Goal: Task Accomplishment & Management: Use online tool/utility

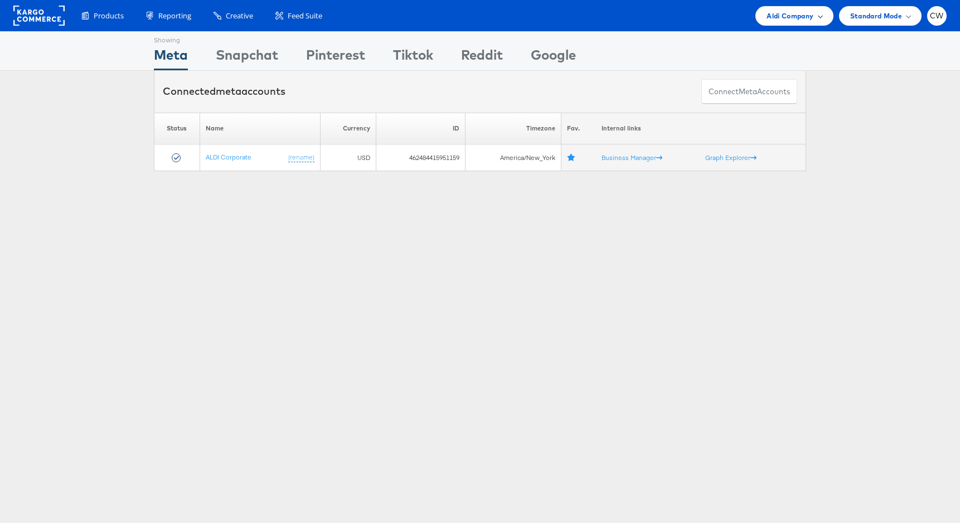
click at [778, 23] on div "Aldi Company" at bounding box center [795, 16] width 78 height 20
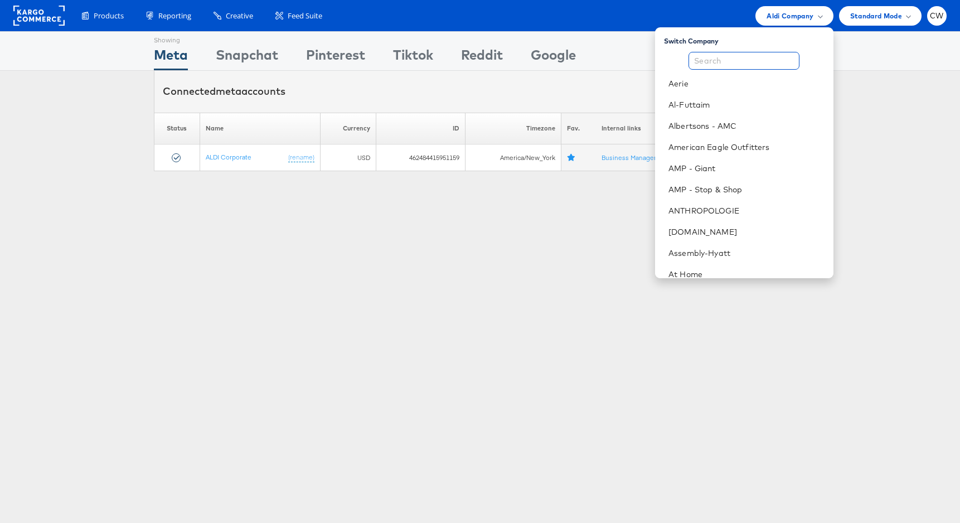
click at [750, 61] on input "text" at bounding box center [744, 61] width 111 height 18
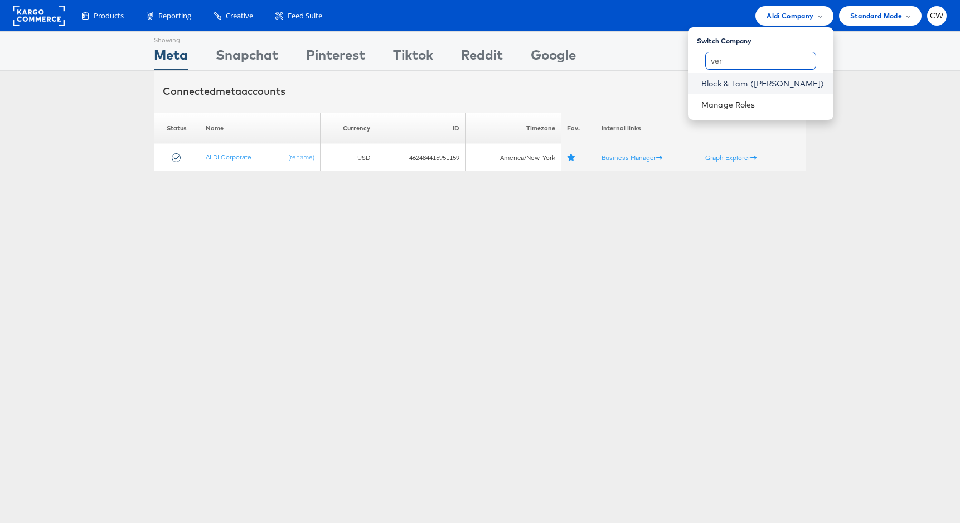
type input "ver"
click at [766, 78] on link "Block & Tam ([PERSON_NAME])" at bounding box center [762, 83] width 123 height 11
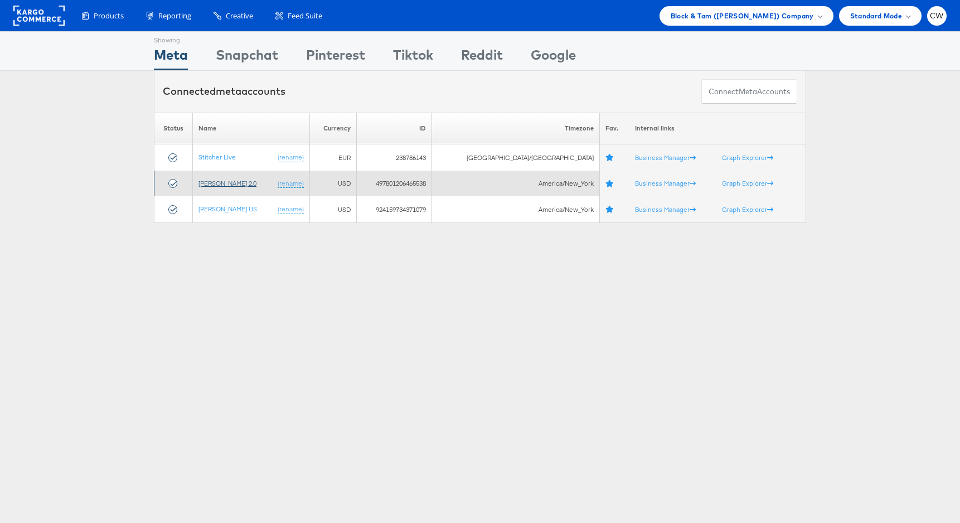
click at [241, 185] on link "[PERSON_NAME] 2.0" at bounding box center [228, 183] width 58 height 8
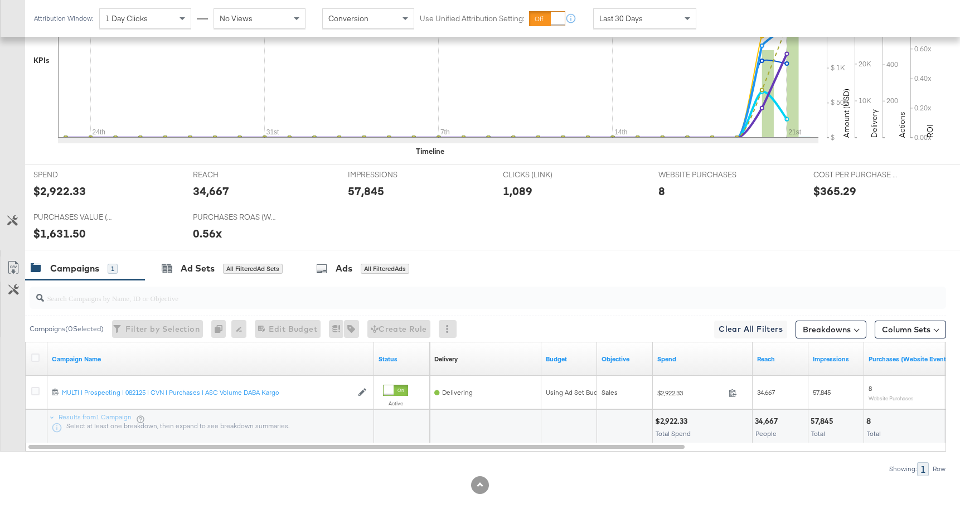
scroll to position [371, 0]
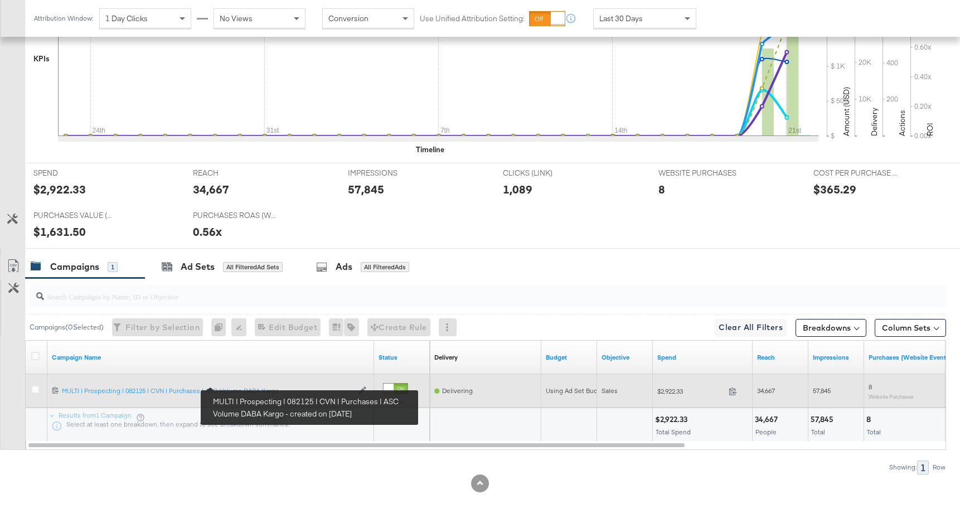
click at [243, 385] on div "120231785004450770 MULTI | Prospecting | 082125 | CVN | Purchases | ASC Volume …" at bounding box center [210, 391] width 327 height 18
click at [243, 392] on div "MULTI | Prospecting | 082125 | CVN | Purchases | ASC Volume DABA Kargo MULTI | …" at bounding box center [207, 390] width 291 height 9
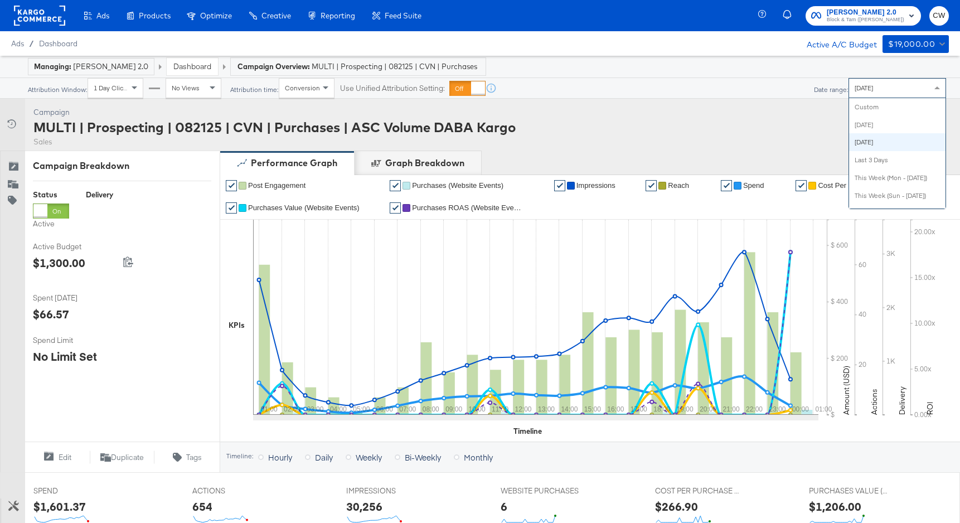
click at [884, 91] on div "Yesterday" at bounding box center [897, 88] width 96 height 19
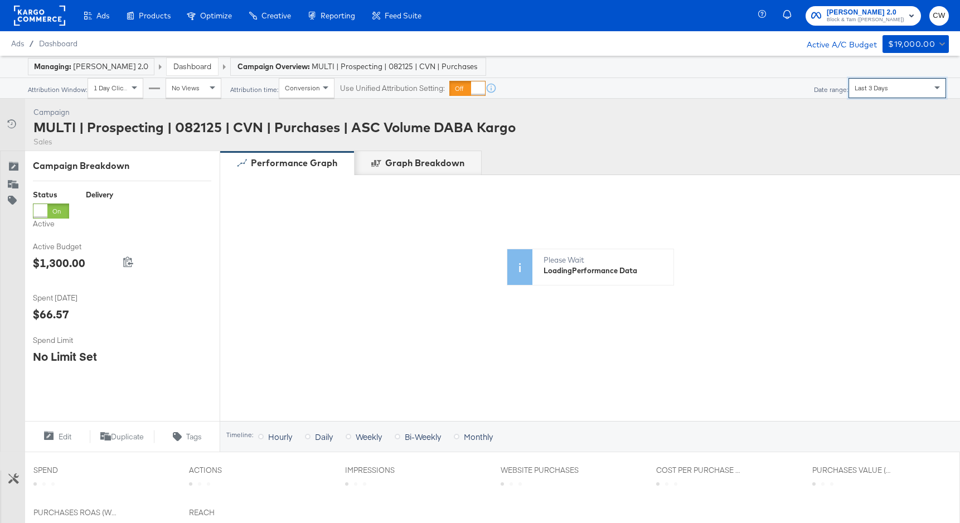
scroll to position [399, 0]
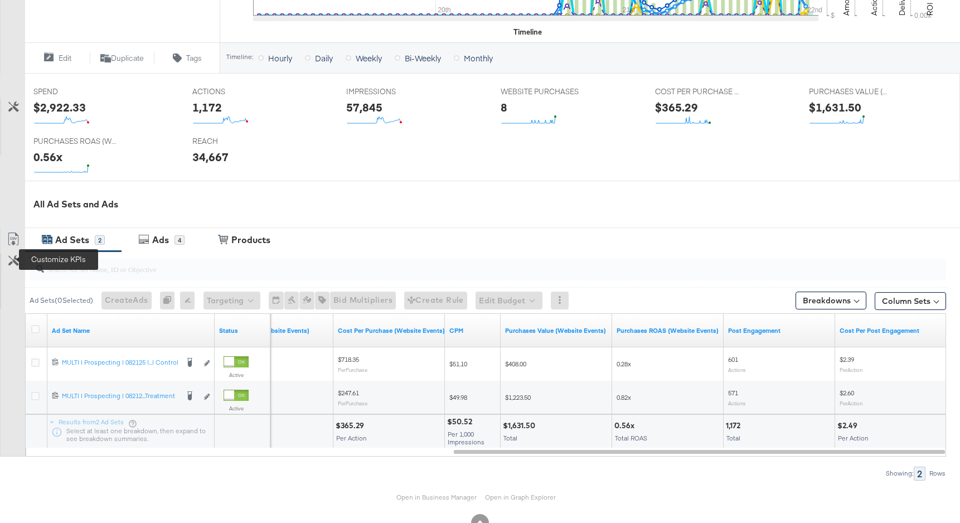
click at [18, 269] on div "Customize KPIs" at bounding box center [13, 281] width 25 height 56
click at [14, 265] on button "Customize KPIs" at bounding box center [13, 261] width 25 height 17
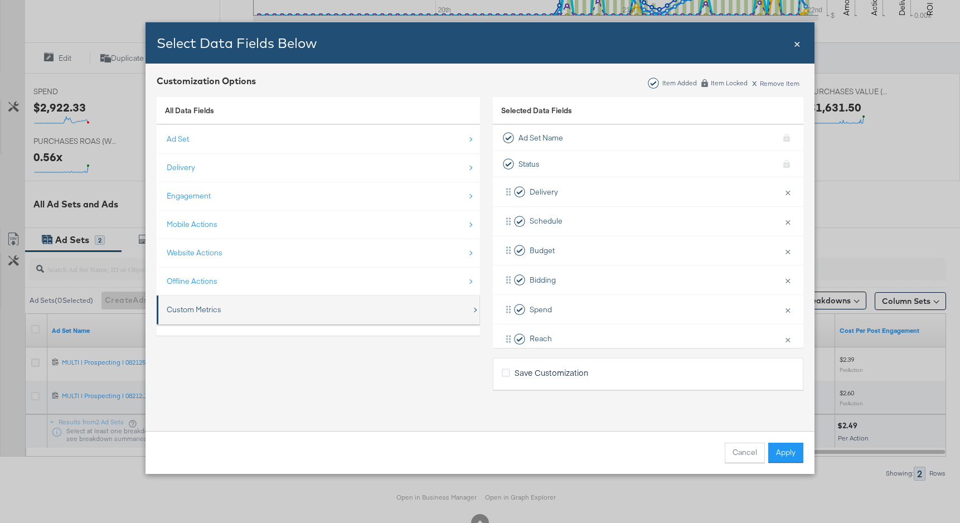
click at [204, 317] on div "Custom Metrics" at bounding box center [319, 309] width 305 height 23
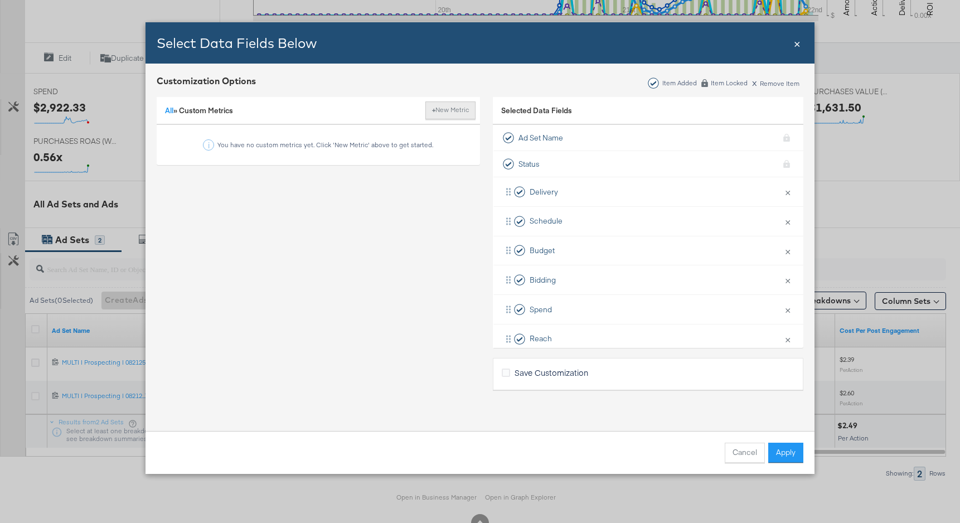
click at [443, 117] on button "+ New Metric" at bounding box center [450, 110] width 50 height 18
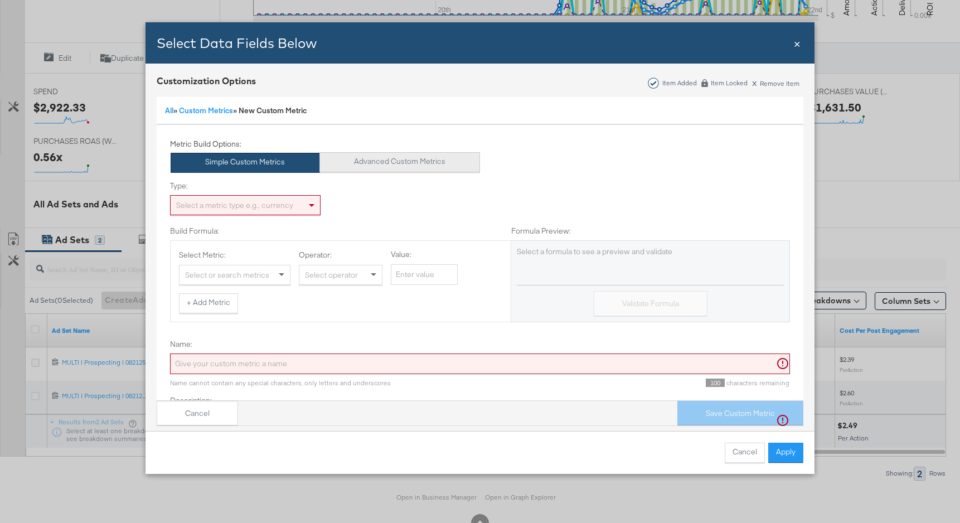
click at [371, 163] on button "Advanced Custom Metrics" at bounding box center [400, 162] width 161 height 20
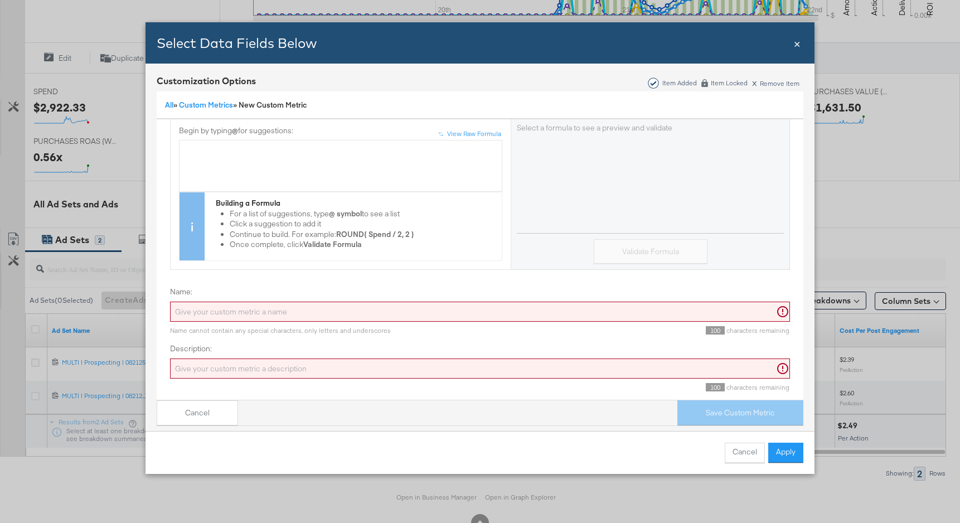
scroll to position [124, 0]
click at [313, 304] on input "Name:" at bounding box center [480, 310] width 620 height 21
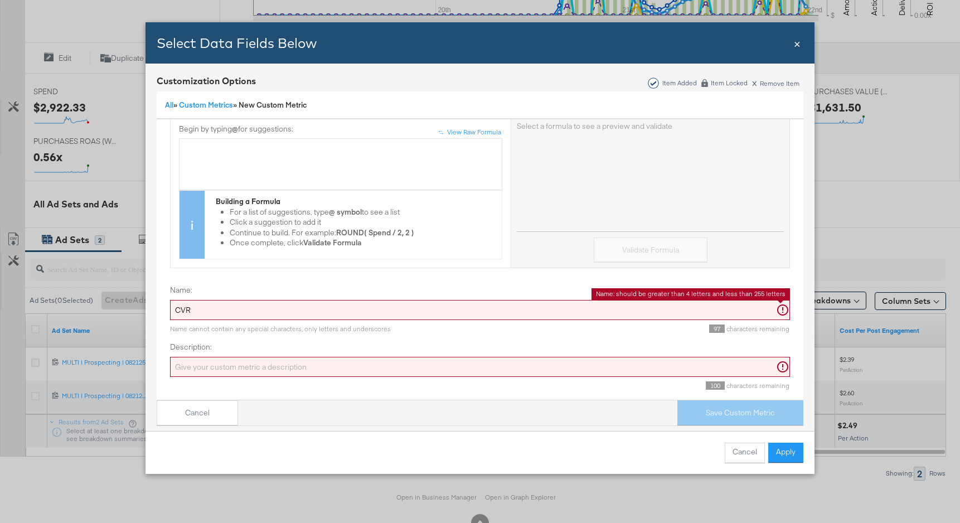
click at [310, 369] on input "Description:" at bounding box center [480, 367] width 620 height 21
click at [235, 309] on input "CVR" at bounding box center [480, 310] width 620 height 21
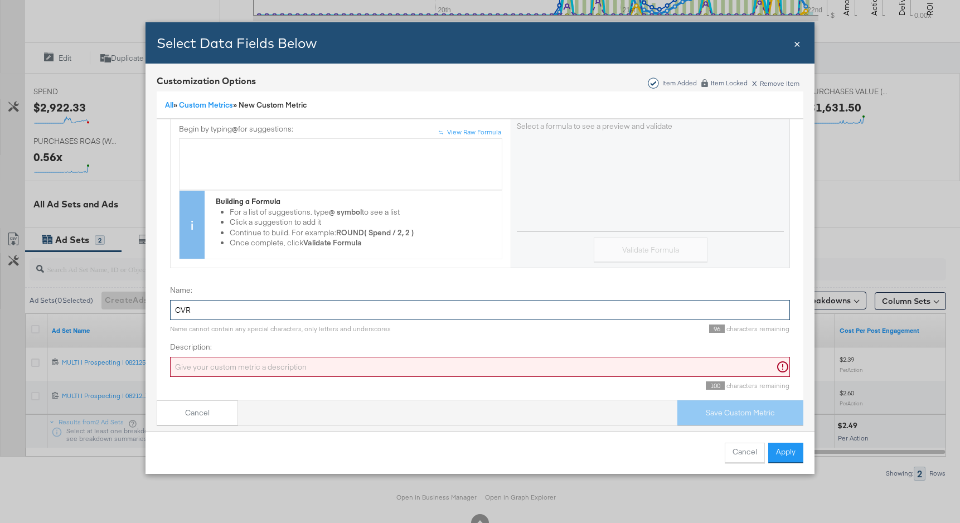
type input "CVR"
click at [240, 364] on input "Description:" at bounding box center [480, 367] width 620 height 21
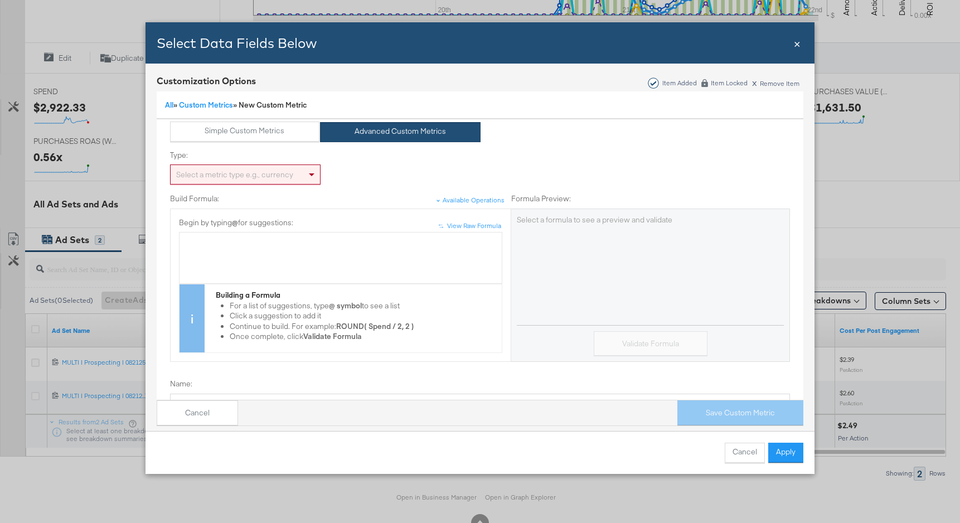
scroll to position [33, 0]
type input "Clicks to purchase conversion rate"
click at [241, 244] on div "Bulk Add Locations Modal" at bounding box center [340, 240] width 311 height 11
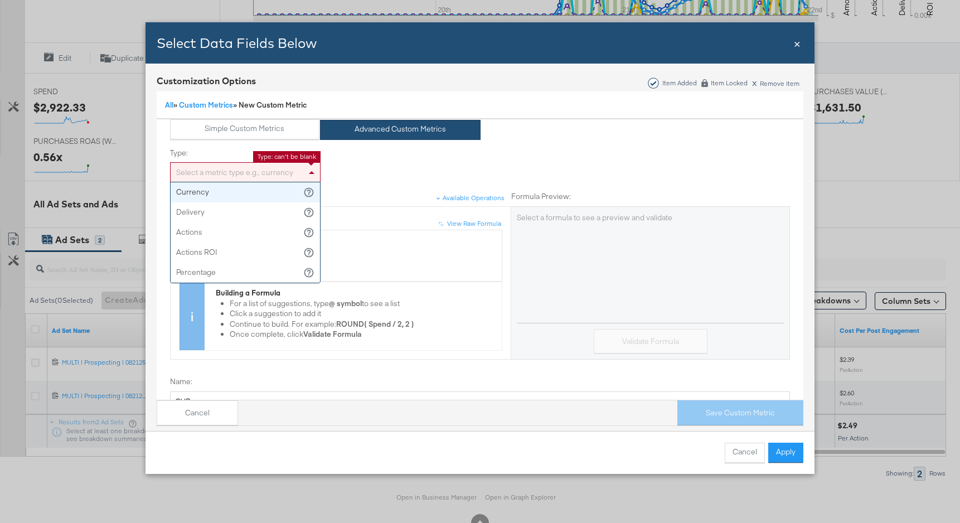
click at [254, 178] on div "Select a metric type e.g., currency" at bounding box center [245, 172] width 149 height 19
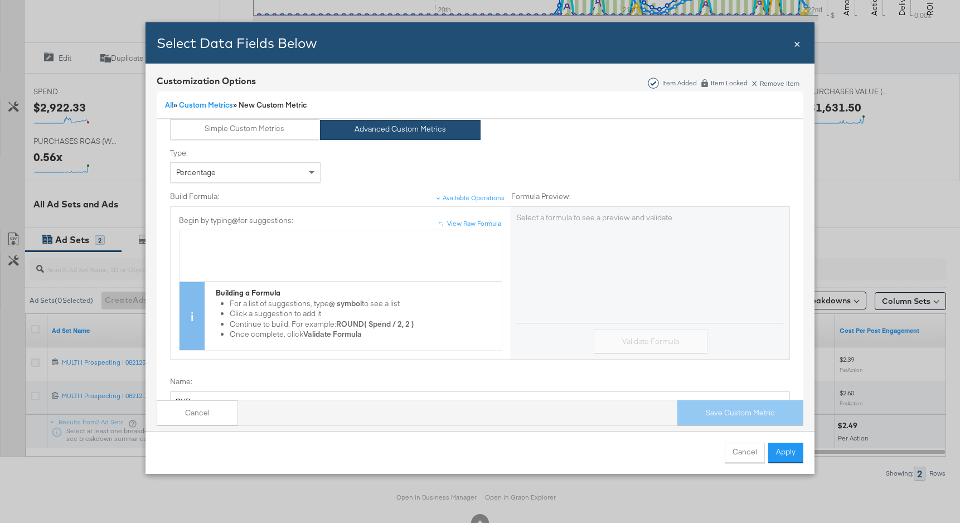
click at [265, 230] on div "Bulk Add Locations Modal" at bounding box center [340, 256] width 323 height 52
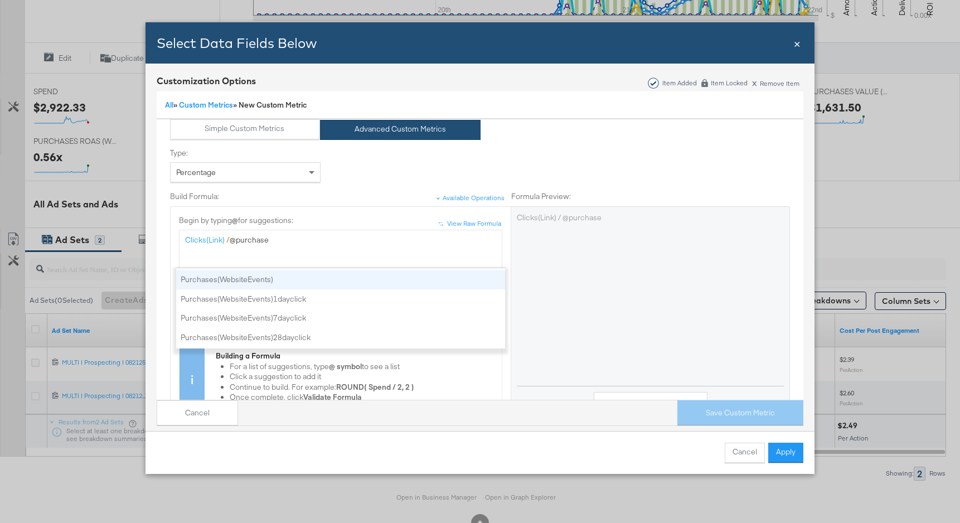
scroll to position [263, 0]
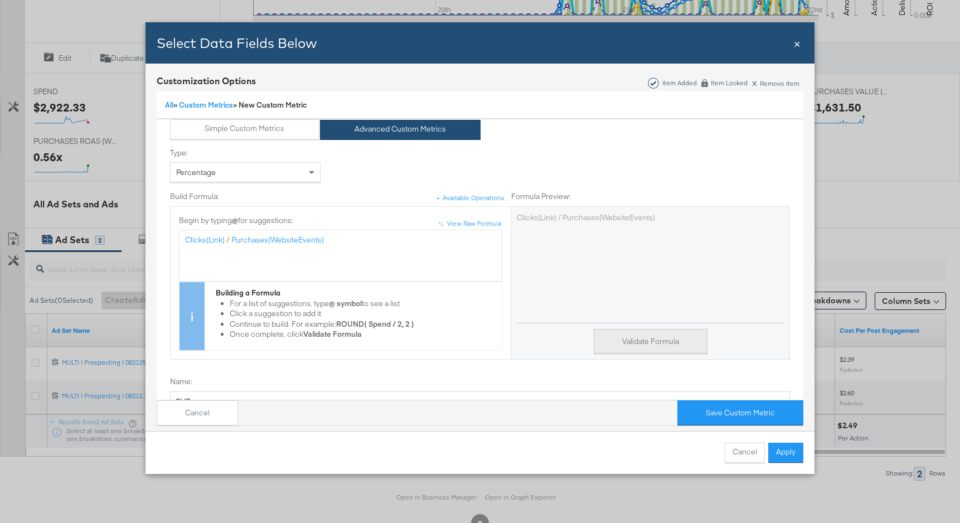
click at [662, 345] on button "Validate Formula" at bounding box center [651, 341] width 114 height 25
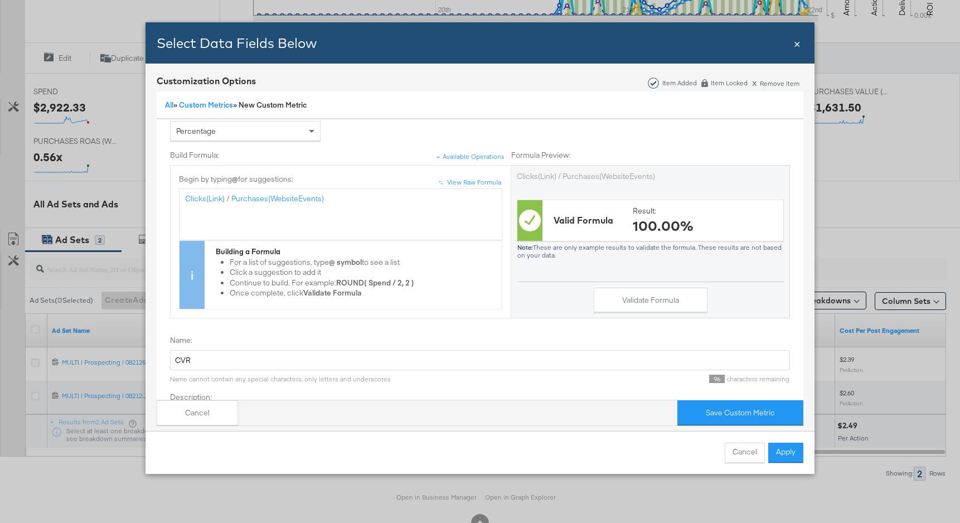
scroll to position [88, 0]
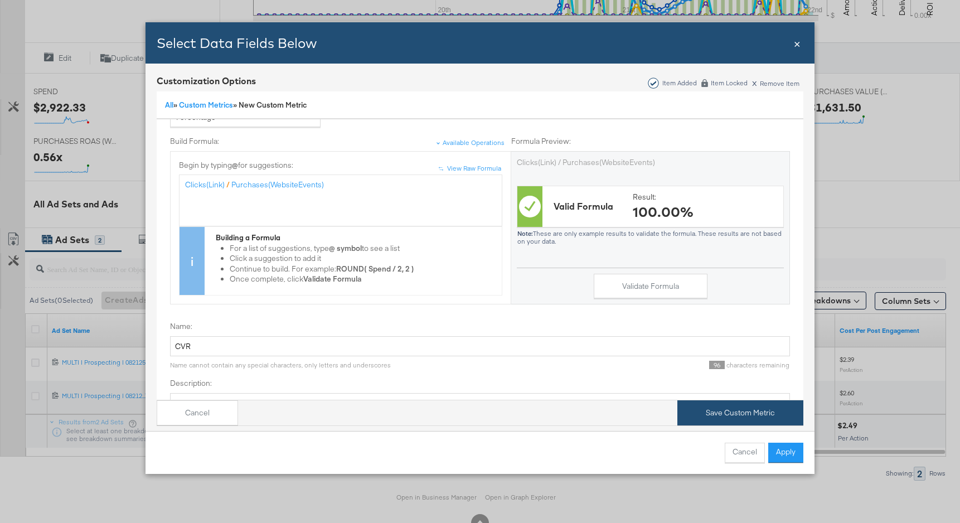
click at [745, 412] on button "Save Custom Metric" at bounding box center [741, 412] width 126 height 25
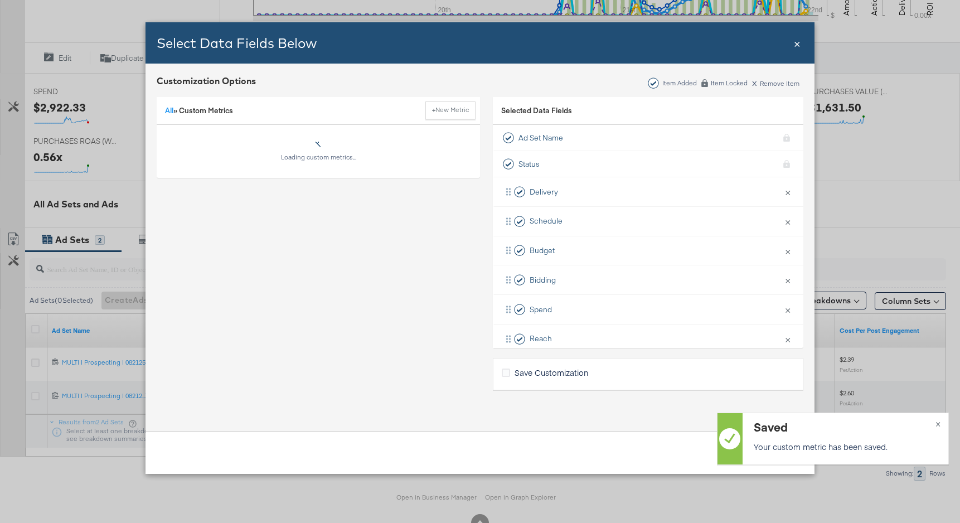
scroll to position [0, 0]
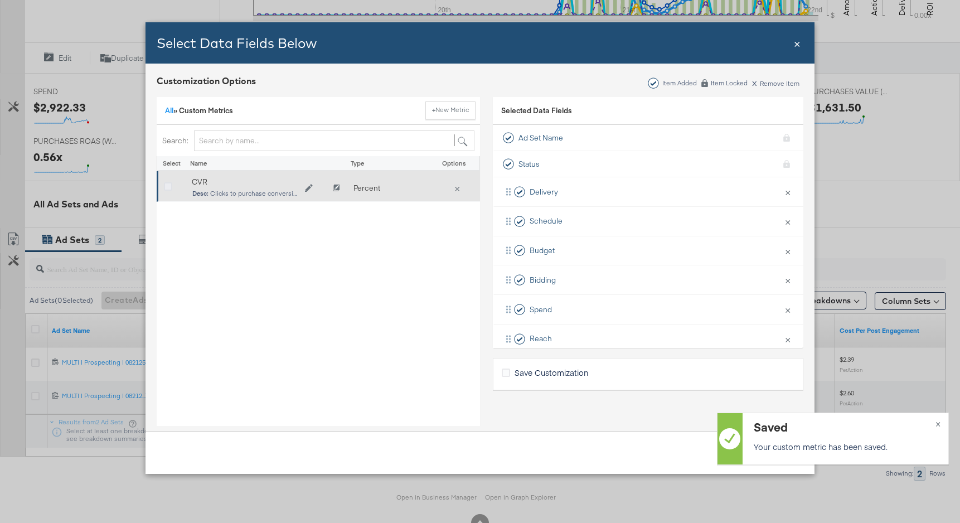
click at [170, 183] on icon "Bulk Add Locations Modal" at bounding box center [168, 187] width 8 height 8
click at [0, 0] on input "Bulk Add Locations Modal" at bounding box center [0, 0] width 0 height 0
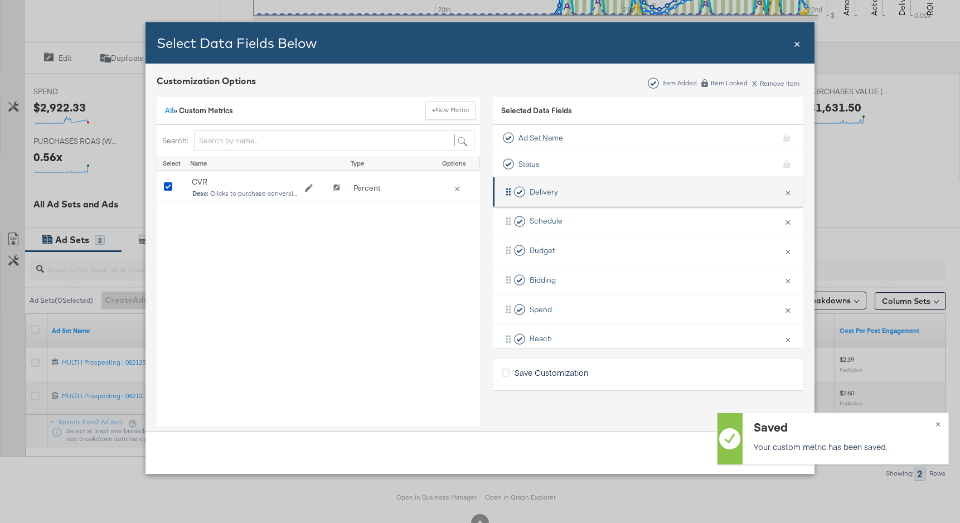
scroll to position [340, 0]
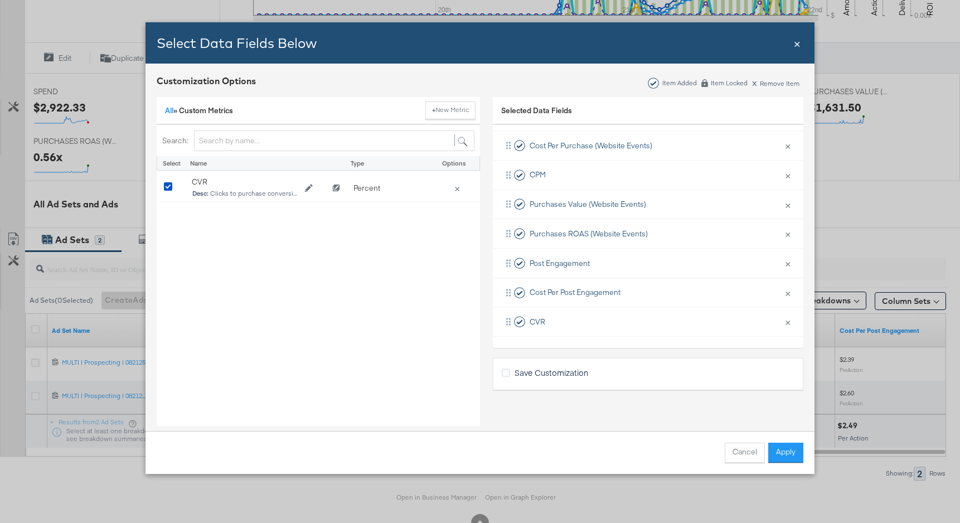
click at [937, 422] on div "Select Data Fields Below Close × Customization Options Item Added Item Locked x…" at bounding box center [480, 261] width 960 height 523
click at [781, 441] on div "Cancel Apply" at bounding box center [480, 452] width 669 height 43
click at [781, 448] on button "Apply" at bounding box center [785, 453] width 35 height 20
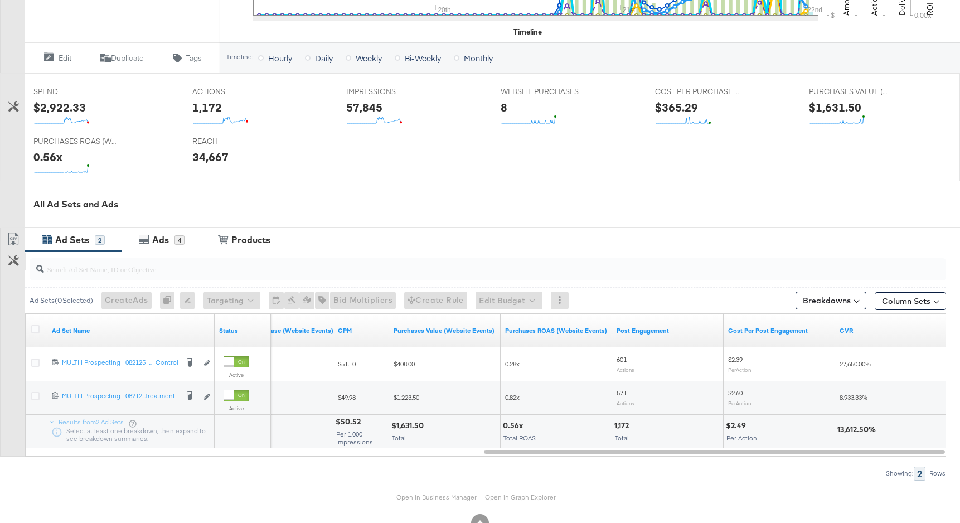
click at [18, 260] on icon at bounding box center [13, 260] width 11 height 11
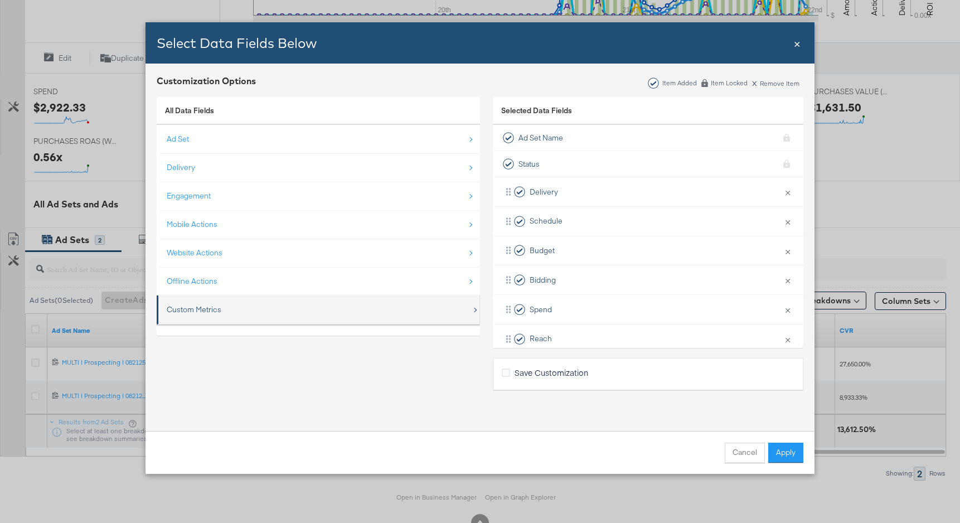
click at [214, 315] on div "Custom Metrics" at bounding box center [194, 309] width 55 height 11
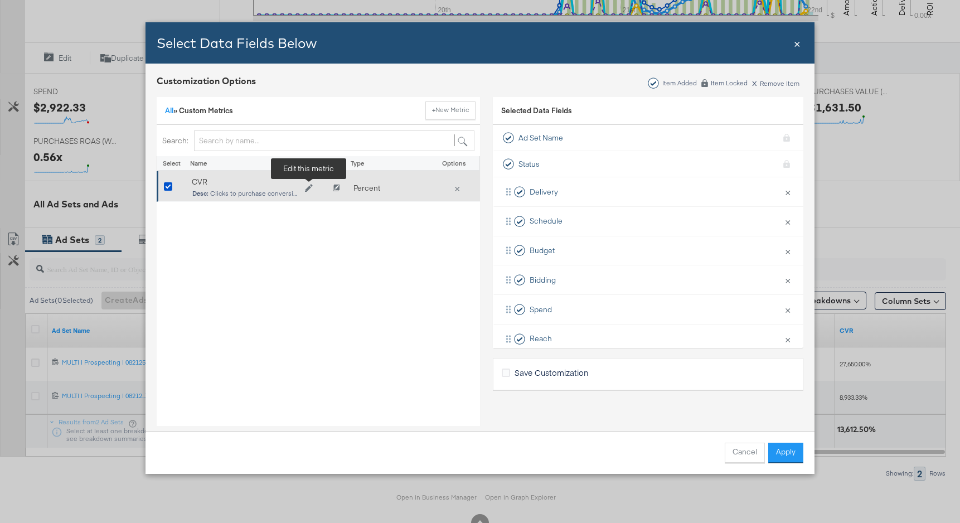
click at [307, 188] on icon "Edit CVR" at bounding box center [309, 188] width 8 height 8
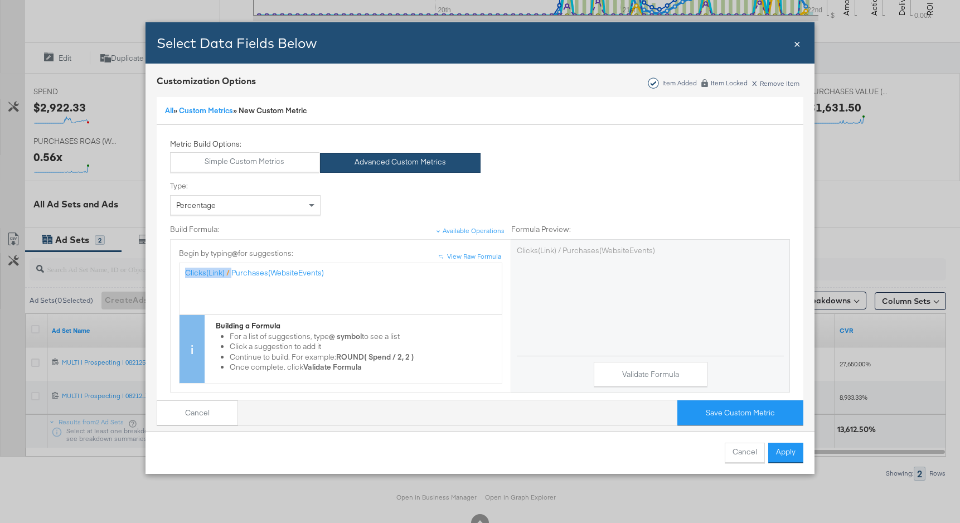
drag, startPoint x: 232, startPoint y: 273, endPoint x: 127, endPoint y: 272, distance: 105.4
click at [127, 272] on div "Select Data Fields Below Close × Customization Options Item Added Item Locked x…" at bounding box center [480, 261] width 960 height 523
click at [318, 275] on div "Purchases(WebsiteEvents)" at bounding box center [340, 273] width 311 height 11
click at [672, 368] on button "Validate Formula" at bounding box center [651, 374] width 114 height 25
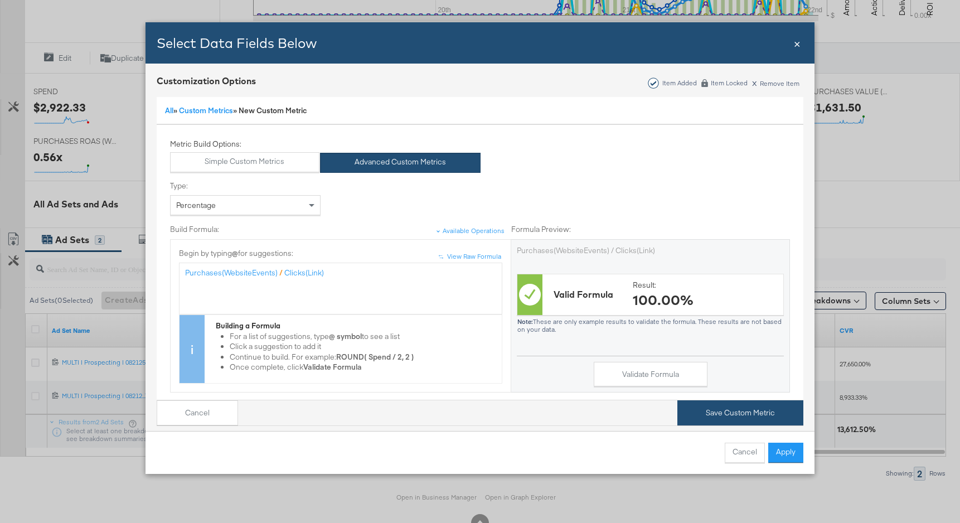
click at [731, 410] on button "Save Custom Metric" at bounding box center [741, 412] width 126 height 25
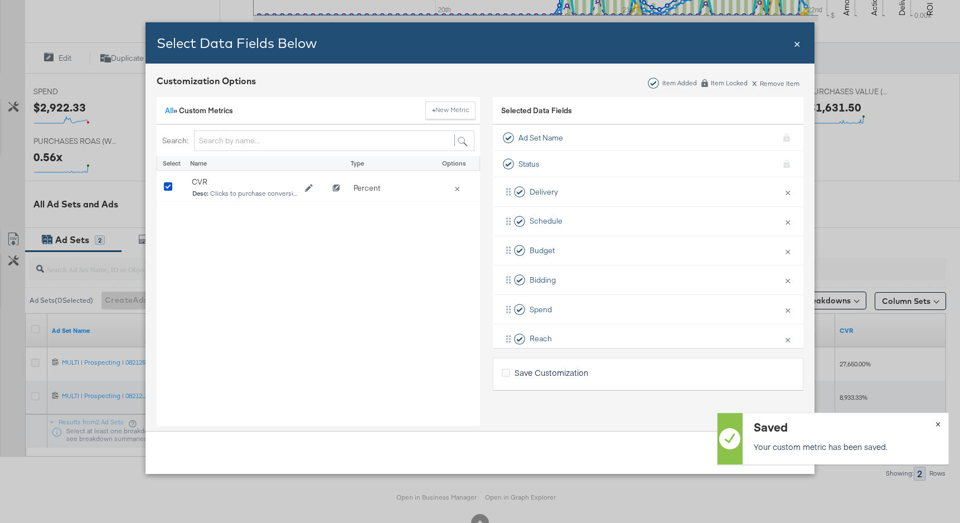
click at [943, 423] on button "×" at bounding box center [938, 423] width 21 height 20
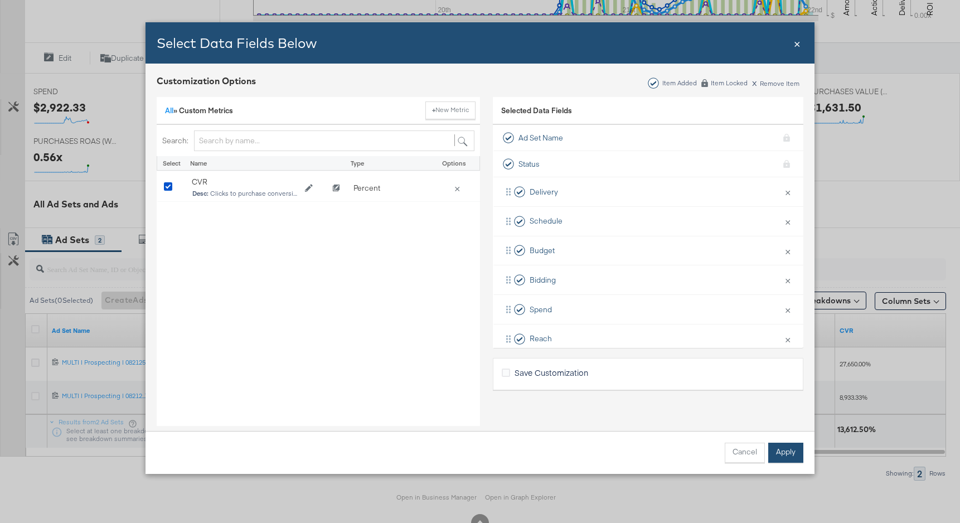
click at [781, 453] on button "Apply" at bounding box center [785, 453] width 35 height 20
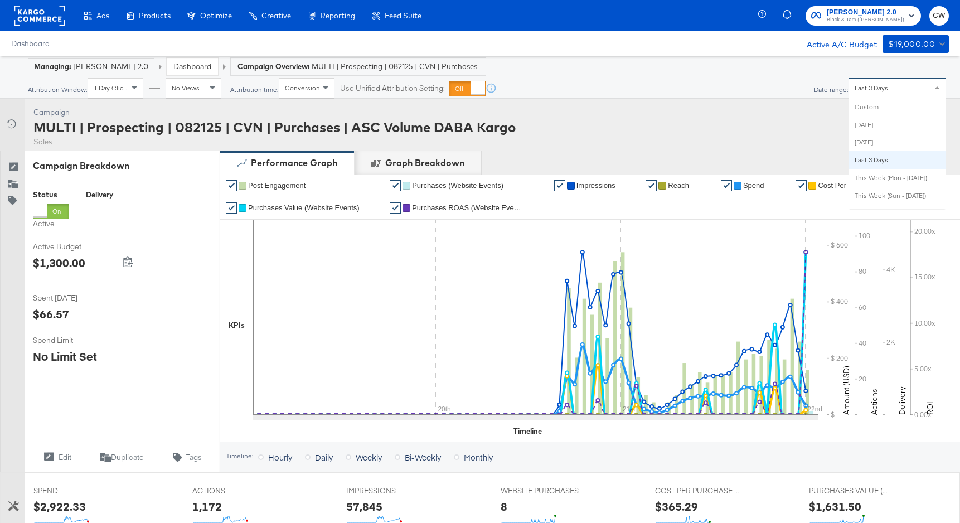
click at [892, 89] on div "Last 3 Days" at bounding box center [897, 88] width 96 height 19
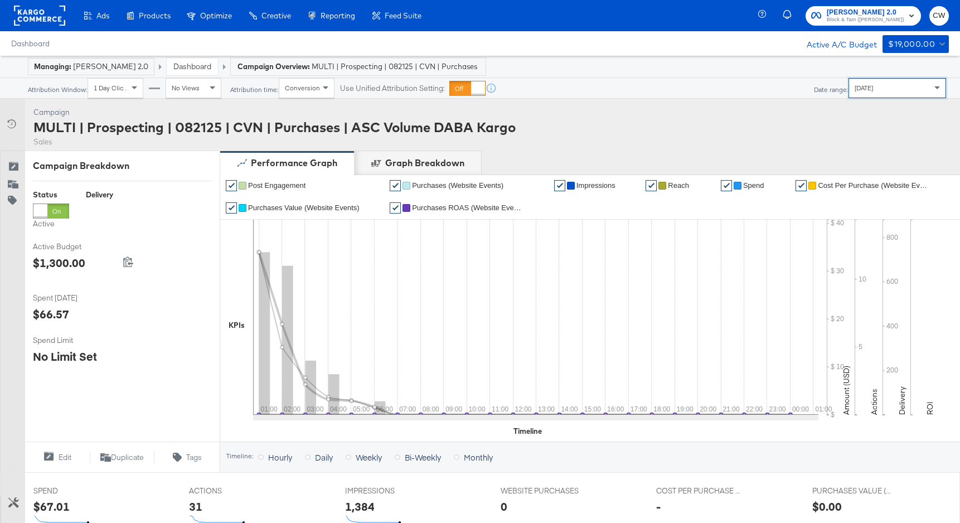
scroll to position [80, 0]
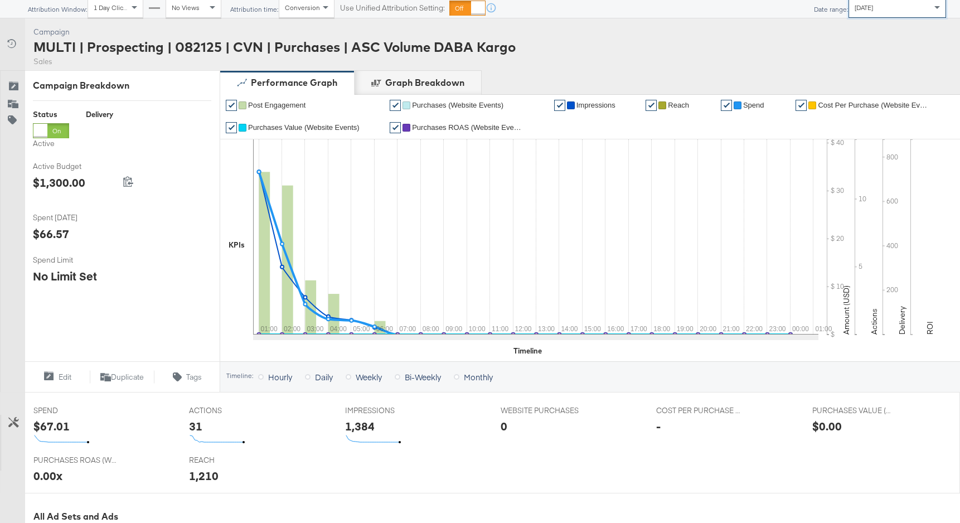
click at [901, 12] on div "Today" at bounding box center [897, 7] width 96 height 19
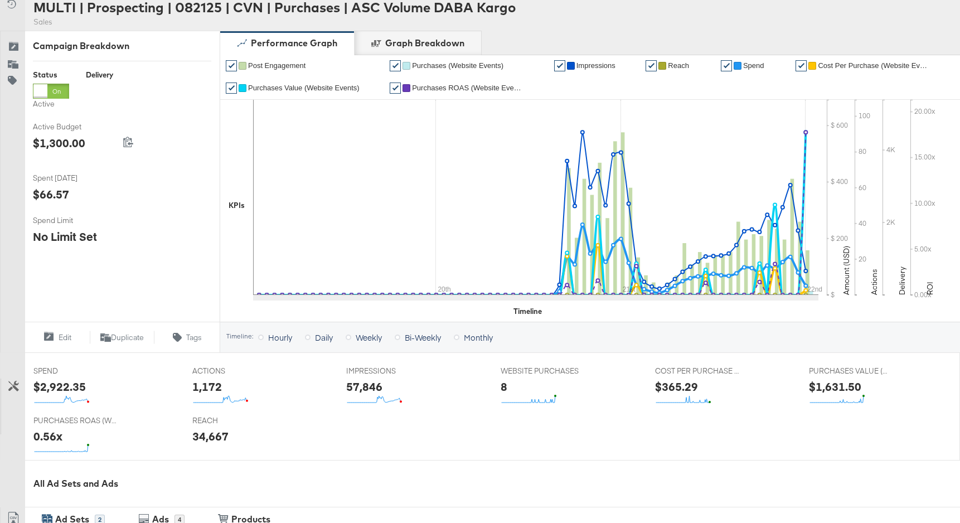
scroll to position [118, 0]
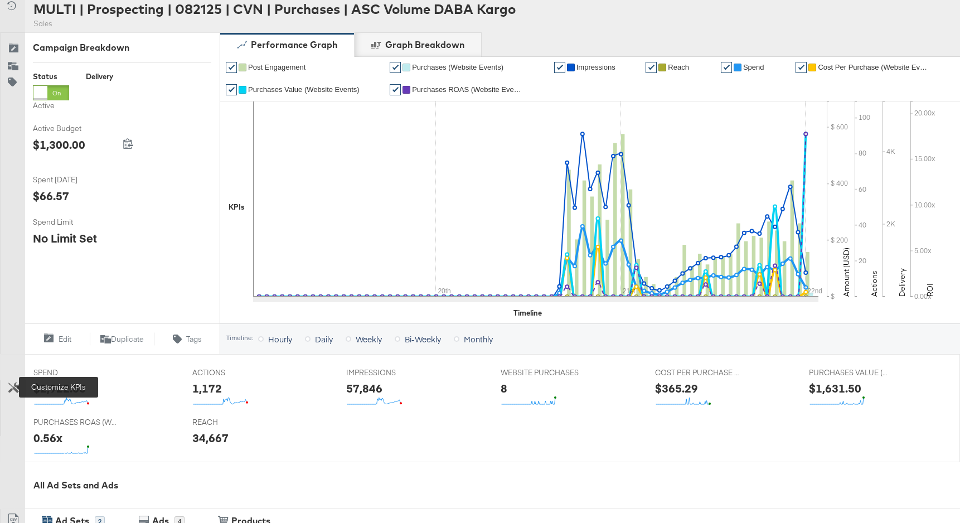
click at [9, 388] on icon at bounding box center [13, 388] width 11 height 11
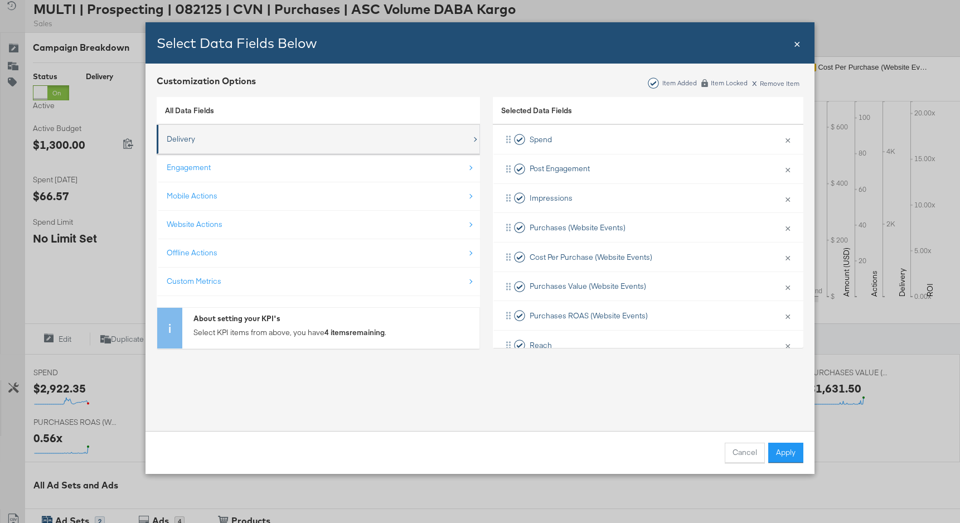
click at [327, 138] on div "Delivery" at bounding box center [319, 139] width 305 height 23
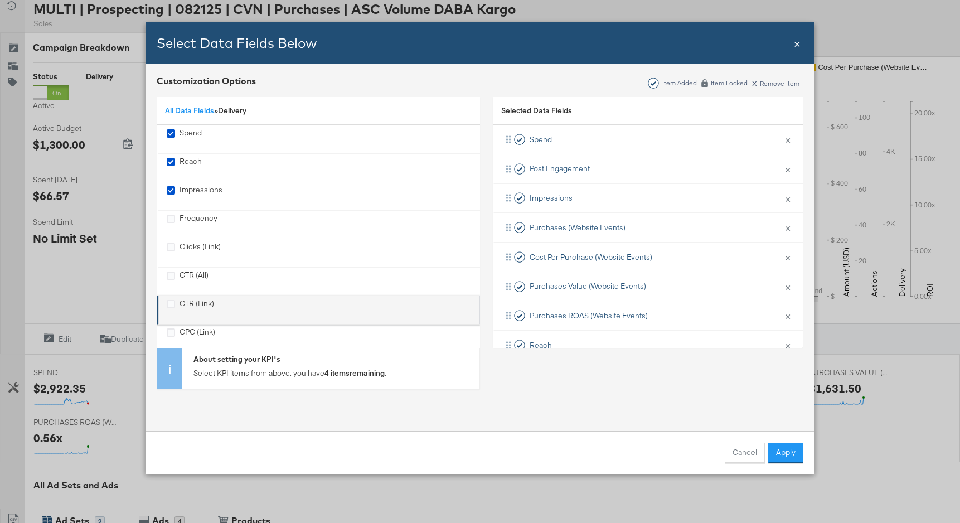
click at [210, 297] on li "CTR (Link)" at bounding box center [318, 310] width 323 height 29
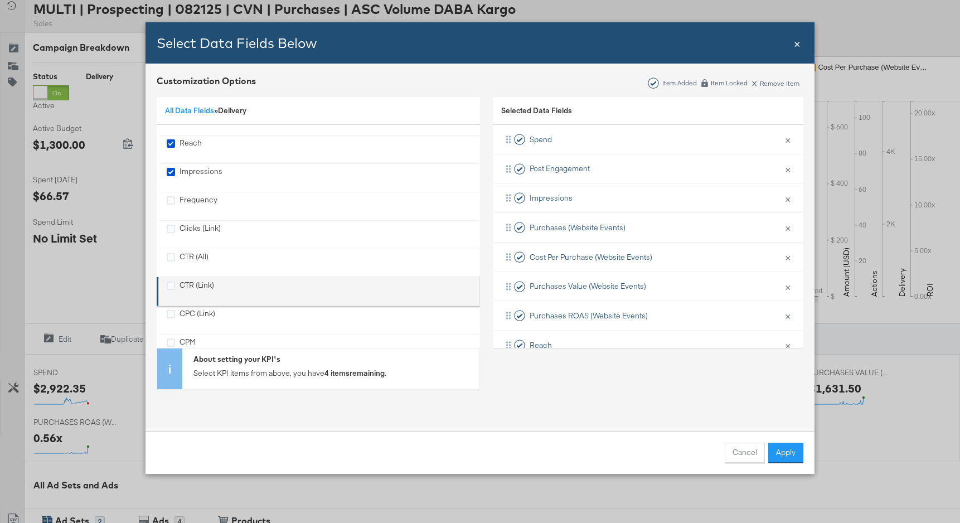
scroll to position [20, 0]
click at [195, 280] on div "CTR (Link)" at bounding box center [197, 290] width 35 height 23
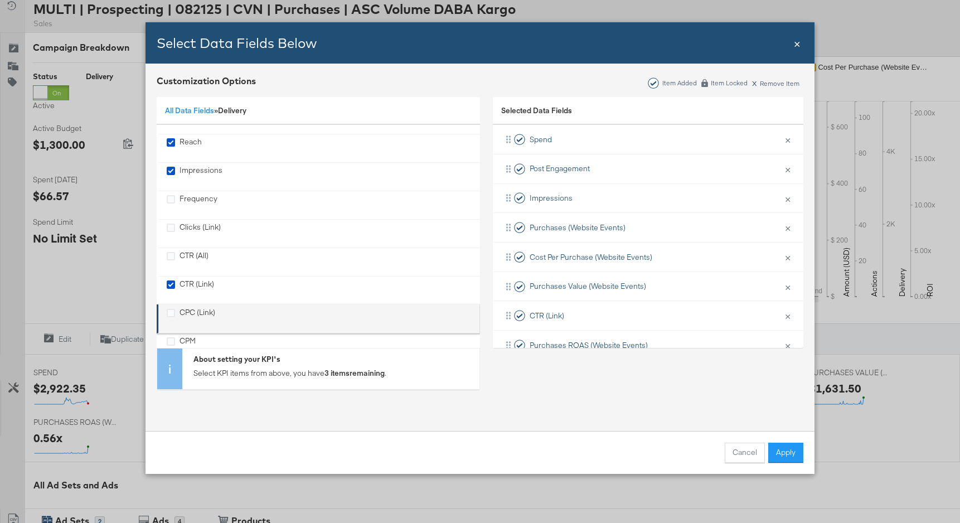
click at [192, 312] on div "CPC (Link)" at bounding box center [198, 318] width 36 height 23
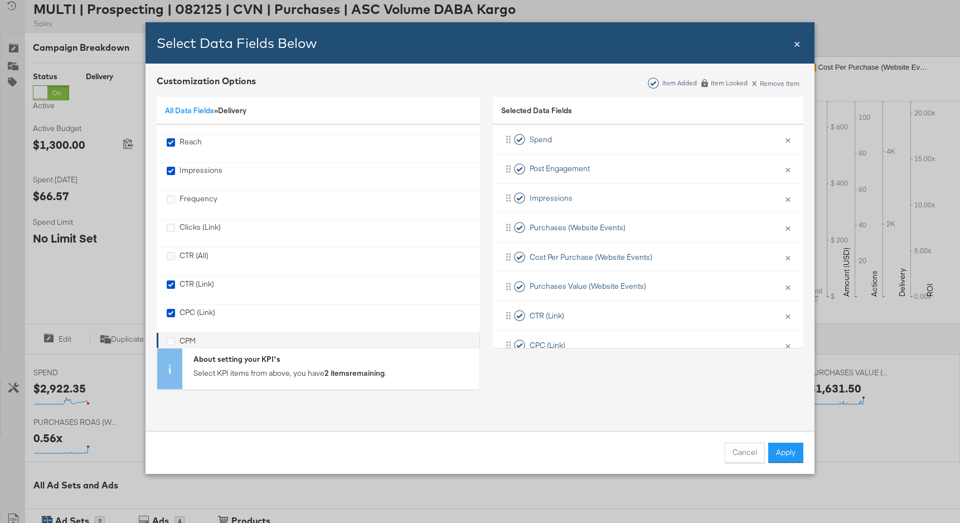
click at [190, 342] on div "CPM" at bounding box center [188, 347] width 16 height 23
click at [779, 454] on button "Apply" at bounding box center [785, 453] width 35 height 20
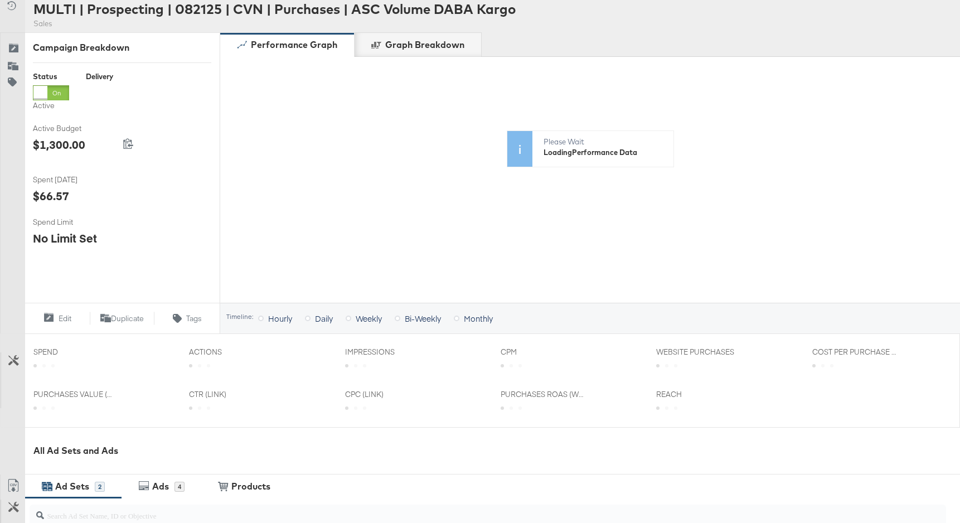
scroll to position [0, 0]
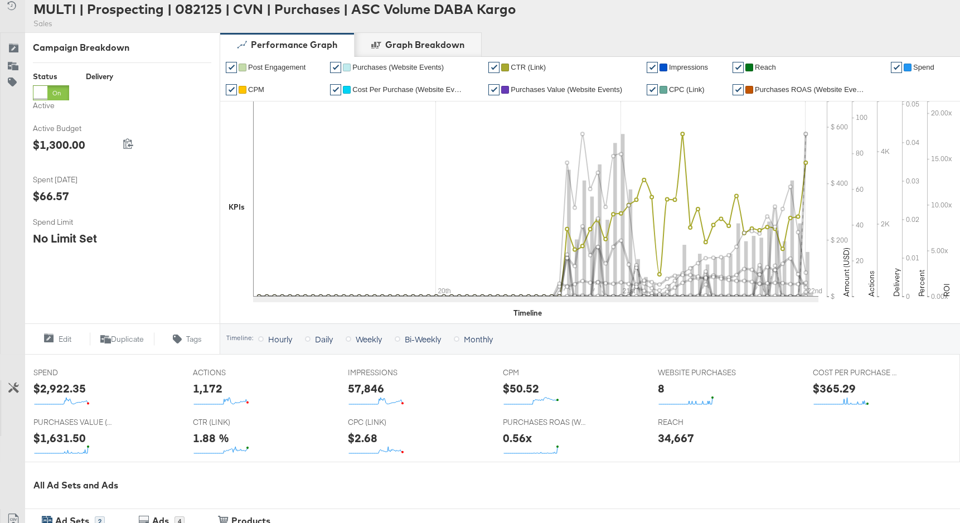
click at [533, 64] on span "CTR (Link)" at bounding box center [528, 67] width 35 height 8
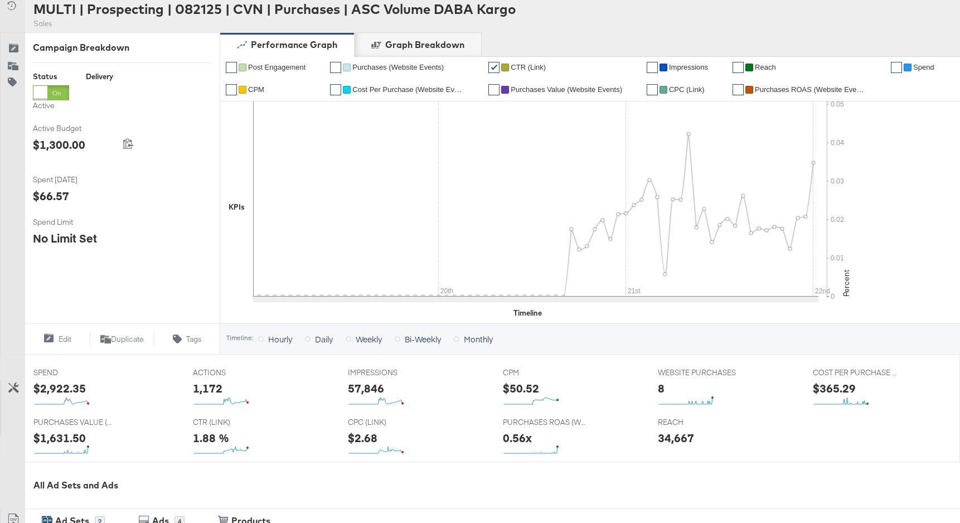
click at [685, 87] on span "CPC (Link)" at bounding box center [687, 89] width 36 height 8
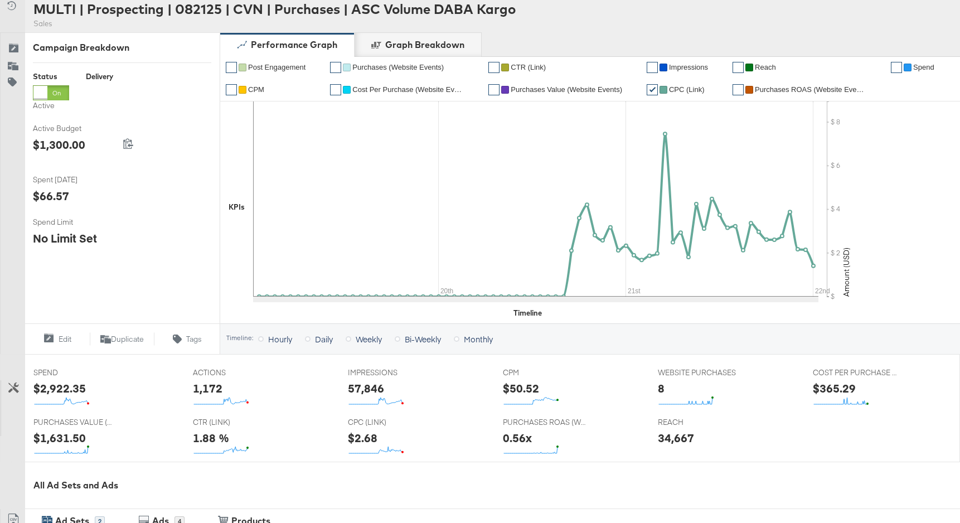
click at [685, 87] on span "CPC (Link)" at bounding box center [687, 89] width 36 height 8
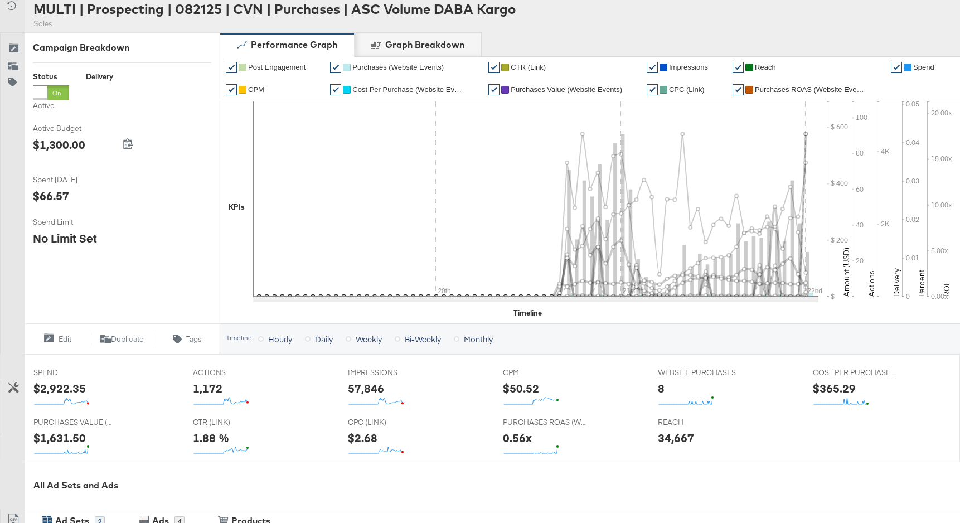
click at [402, 67] on span "Purchases (Website Events)" at bounding box center [397, 67] width 91 height 8
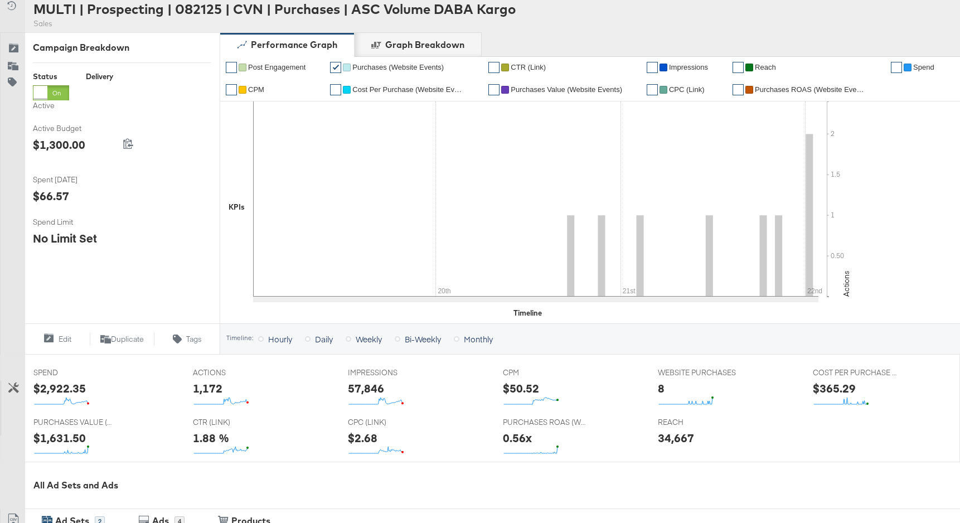
click at [258, 91] on span "CPM" at bounding box center [256, 89] width 16 height 8
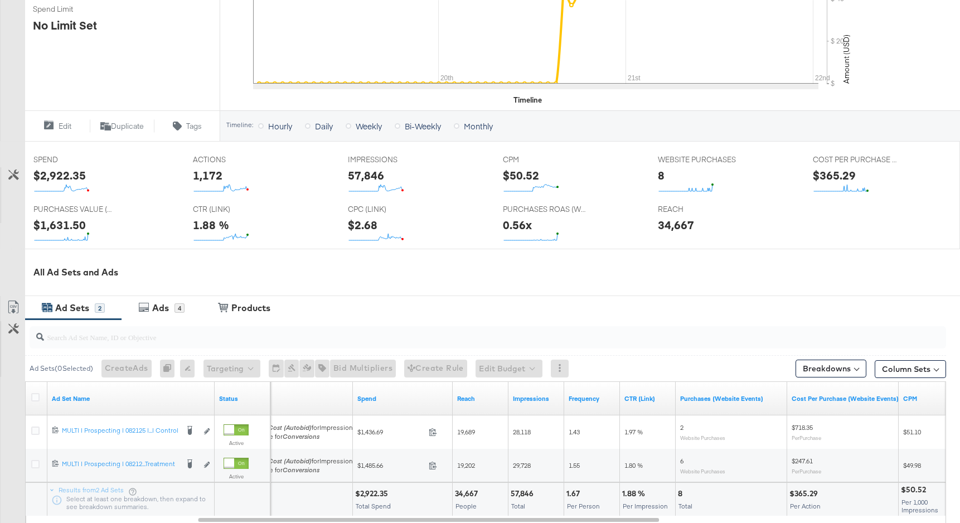
scroll to position [371, 0]
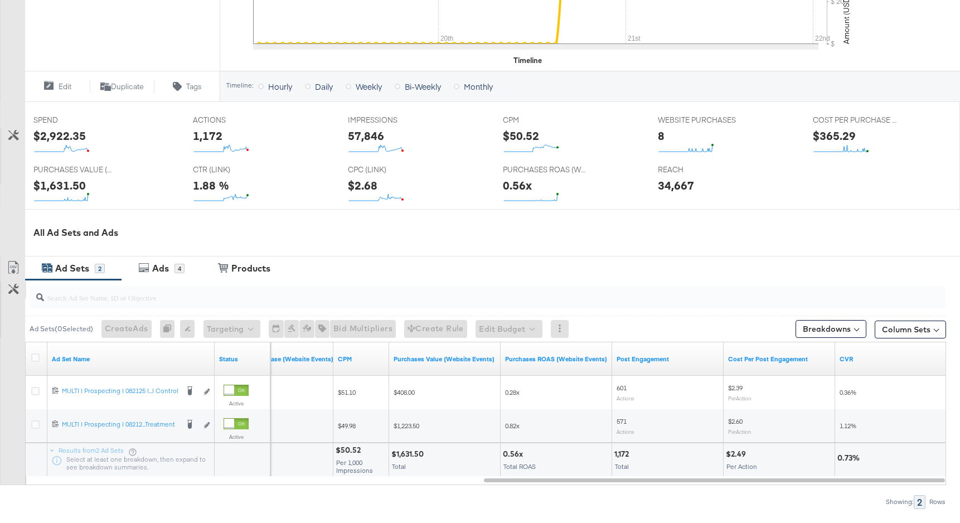
click at [16, 292] on icon at bounding box center [13, 289] width 11 height 11
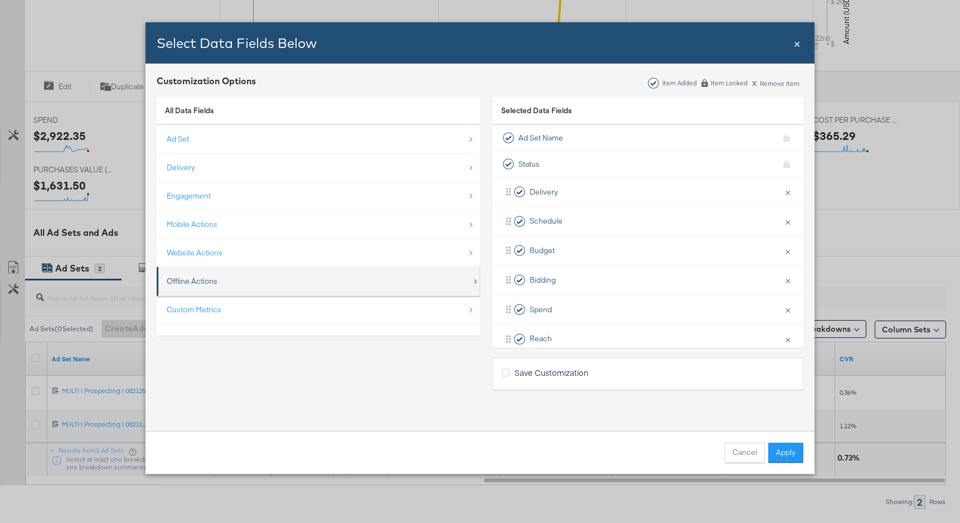
click at [269, 276] on div "Offline Actions" at bounding box center [319, 281] width 305 height 23
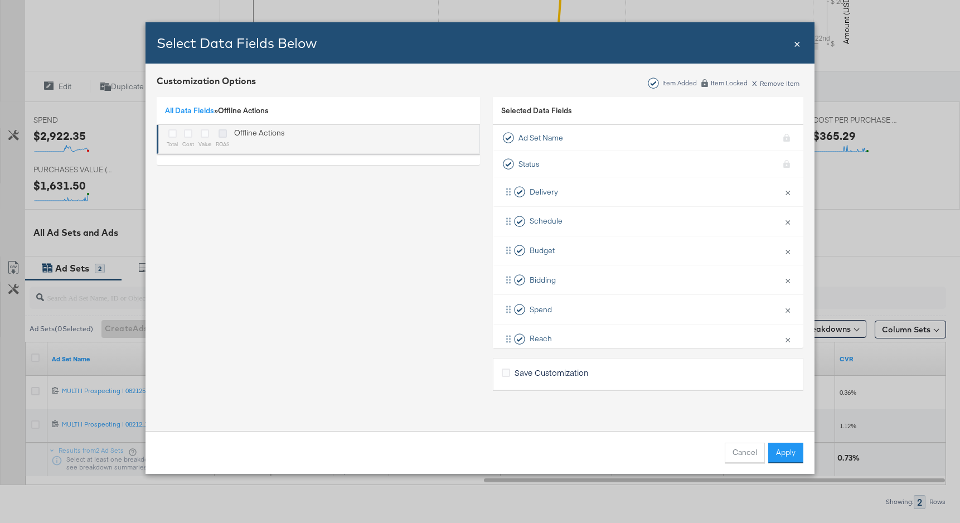
click at [224, 137] on icon "Bulk Add Locations Modal" at bounding box center [223, 133] width 8 height 8
click at [0, 0] on input "Bulk Add Locations Modal" at bounding box center [0, 0] width 0 height 0
click at [207, 137] on icon "Bulk Add Locations Modal" at bounding box center [205, 133] width 8 height 8
click at [0, 0] on input "Bulk Add Locations Modal" at bounding box center [0, 0] width 0 height 0
click at [190, 137] on icon "Bulk Add Locations Modal" at bounding box center [188, 133] width 8 height 8
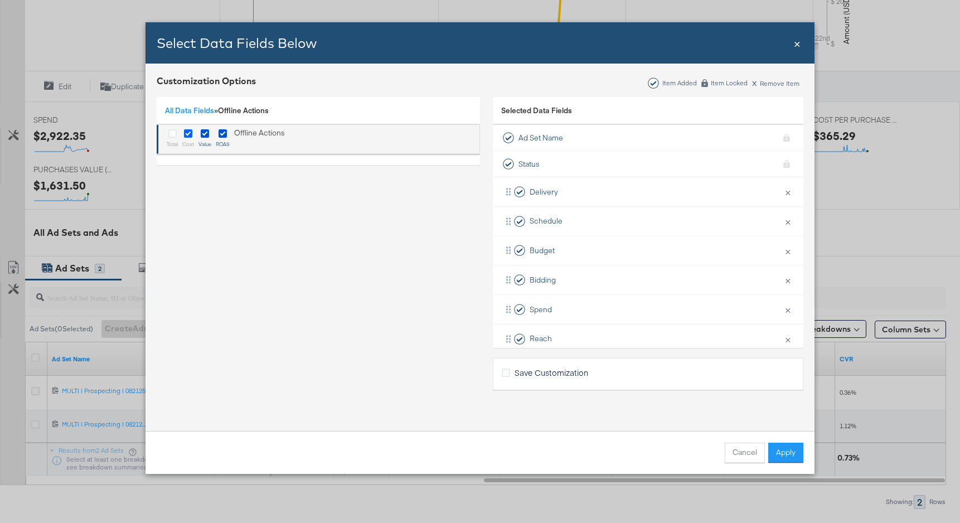
click at [0, 0] on input "Bulk Add Locations Modal" at bounding box center [0, 0] width 0 height 0
click at [172, 137] on icon "Bulk Add Locations Modal" at bounding box center [172, 133] width 8 height 8
click at [0, 0] on input "Bulk Add Locations Modal" at bounding box center [0, 0] width 0 height 0
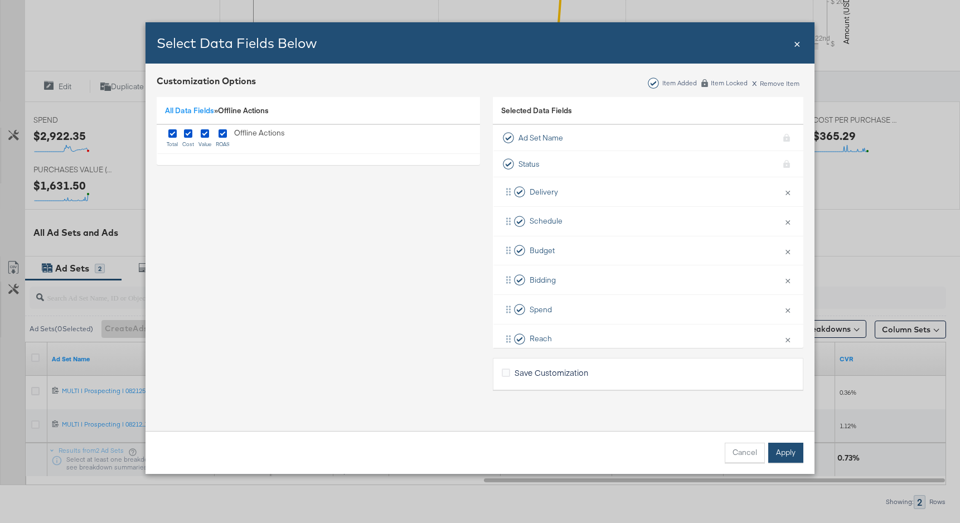
click at [778, 452] on button "Apply" at bounding box center [785, 453] width 35 height 20
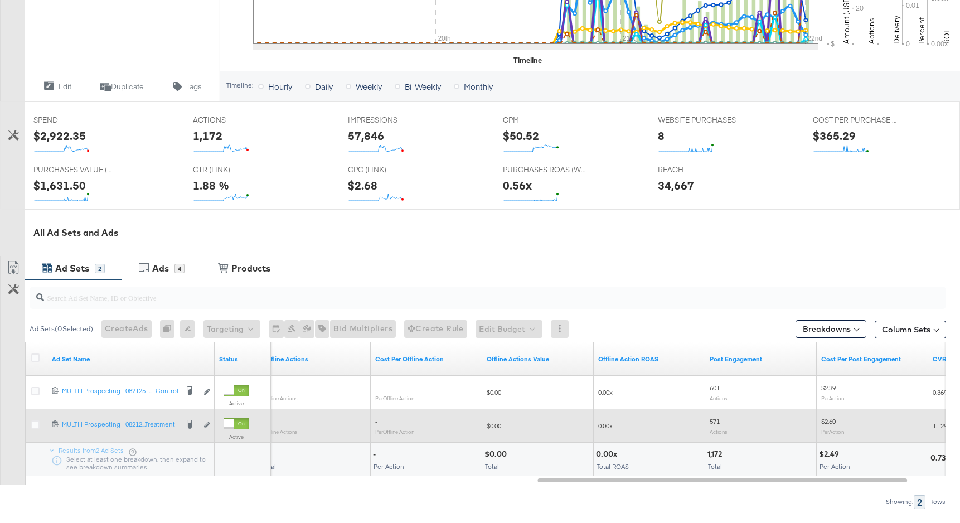
scroll to position [369, 0]
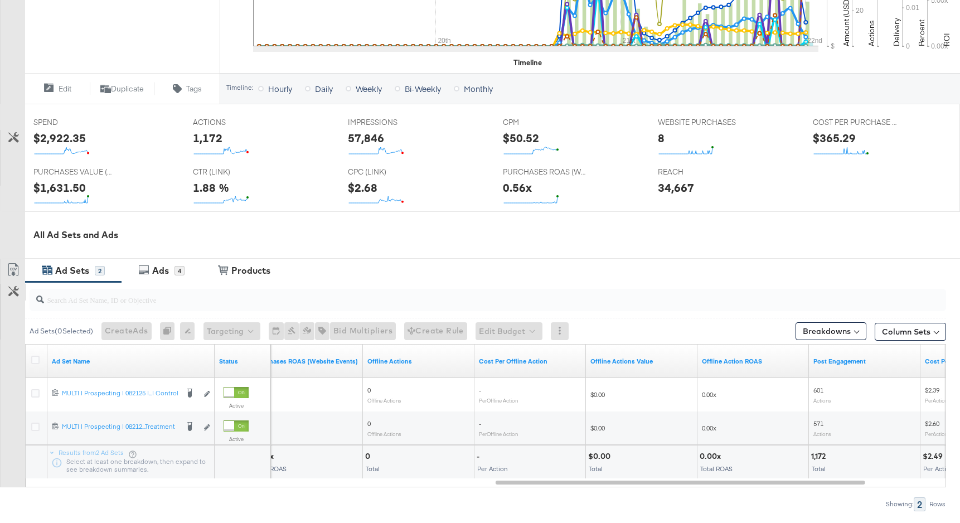
click at [4, 295] on button "Customize KPIs" at bounding box center [13, 292] width 25 height 17
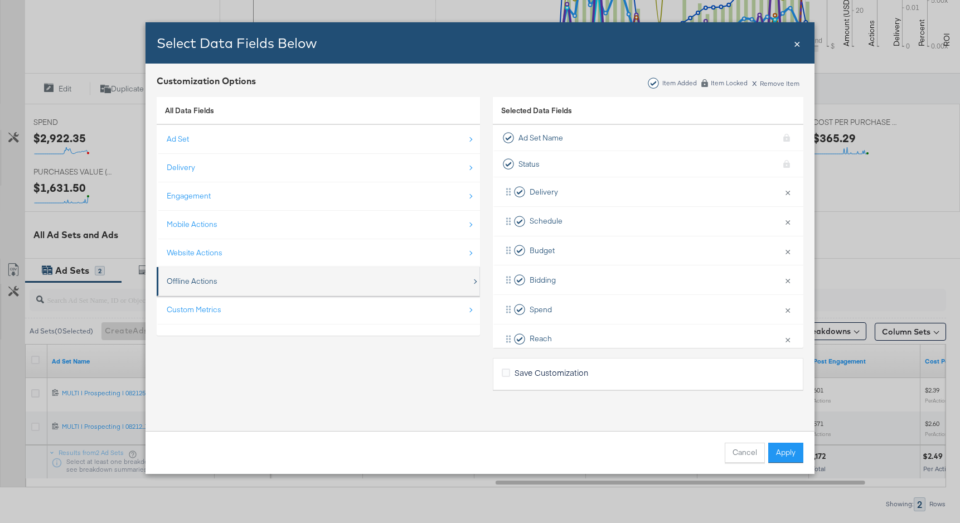
click at [248, 274] on div "Offline Actions" at bounding box center [319, 281] width 305 height 23
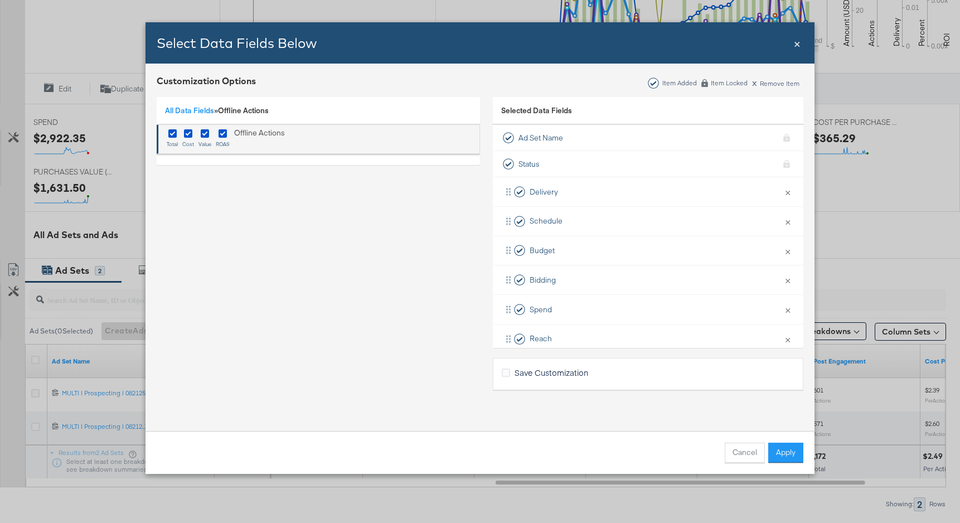
click at [222, 144] on sub "ROAS" at bounding box center [223, 144] width 14 height 7
click at [214, 137] on div "total cost value ROAS Offline Actions" at bounding box center [226, 139] width 118 height 23
click at [196, 136] on div "total cost value ROAS Offline Actions" at bounding box center [226, 139] width 118 height 23
click at [184, 136] on icon "Bulk Add Locations Modal" at bounding box center [188, 133] width 8 height 8
click at [0, 0] on input "Bulk Add Locations Modal" at bounding box center [0, 0] width 0 height 0
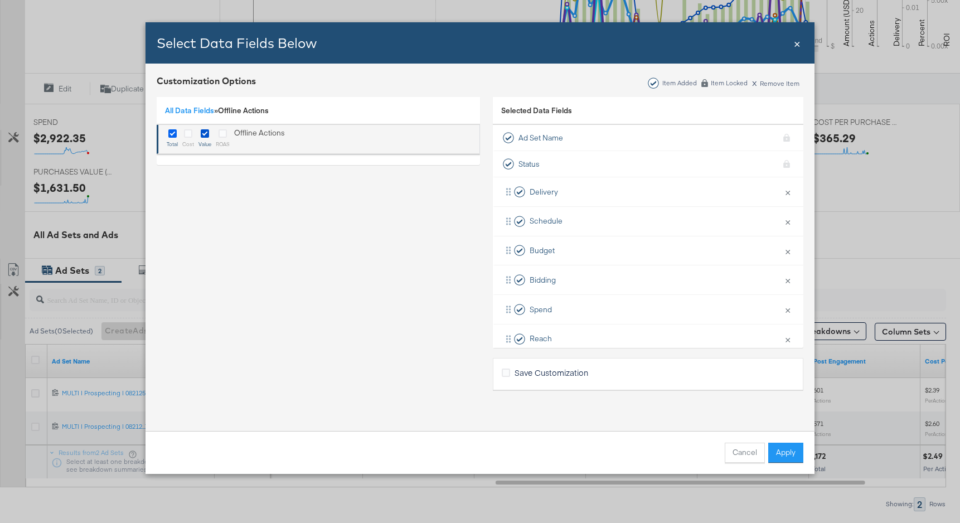
click at [176, 135] on icon "Bulk Add Locations Modal" at bounding box center [172, 133] width 8 height 8
click at [0, 0] on input "Bulk Add Locations Modal" at bounding box center [0, 0] width 0 height 0
click at [207, 134] on icon "Bulk Add Locations Modal" at bounding box center [205, 133] width 8 height 8
click at [0, 0] on input "Bulk Add Locations Modal" at bounding box center [0, 0] width 0 height 0
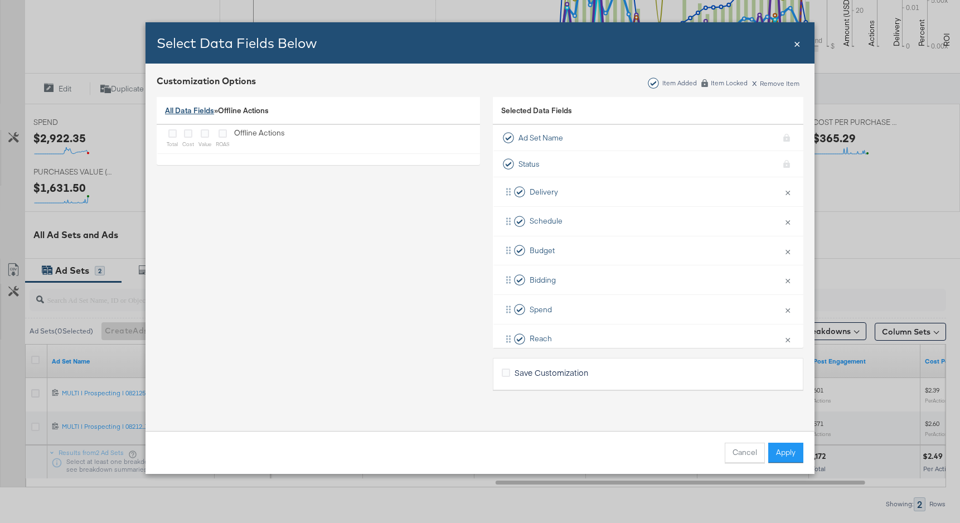
click at [207, 115] on link "All Data Fields" at bounding box center [189, 110] width 49 height 10
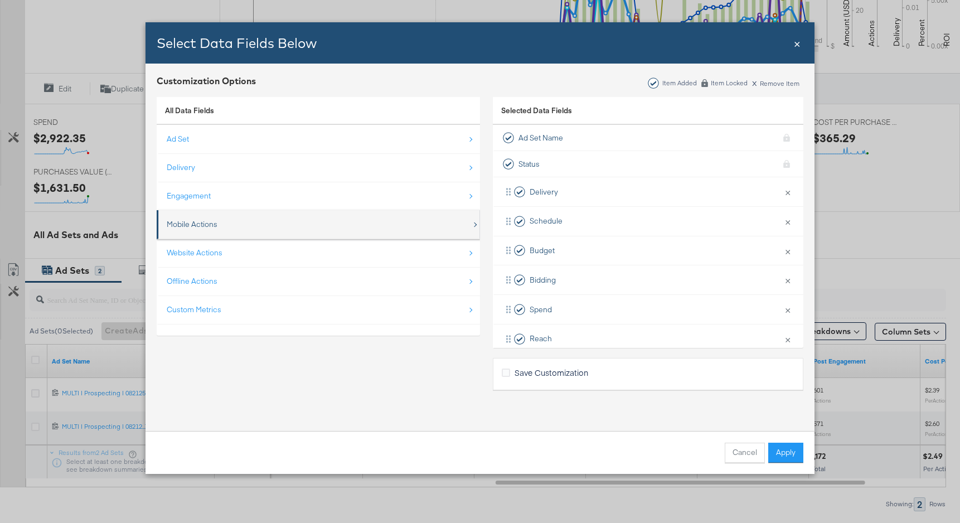
click at [202, 221] on div "Mobile Actions" at bounding box center [192, 224] width 51 height 11
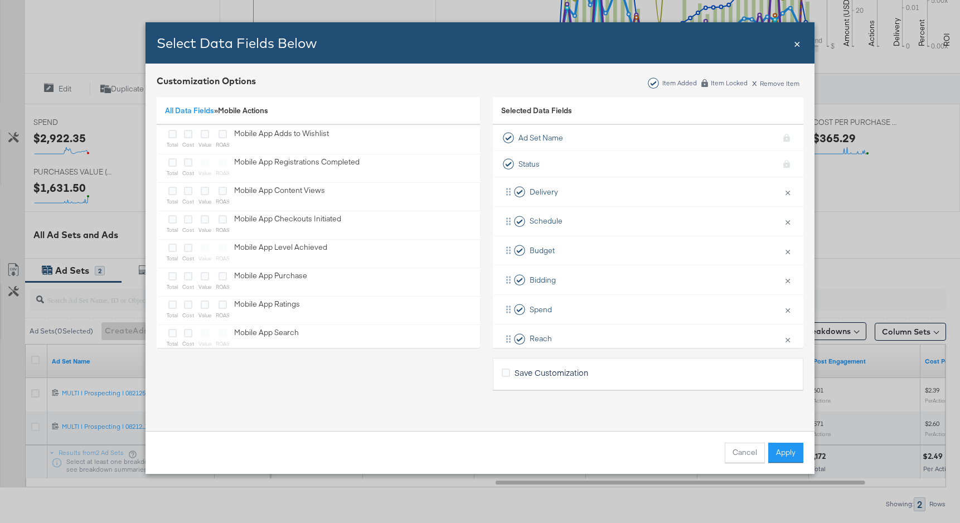
scroll to position [172, 0]
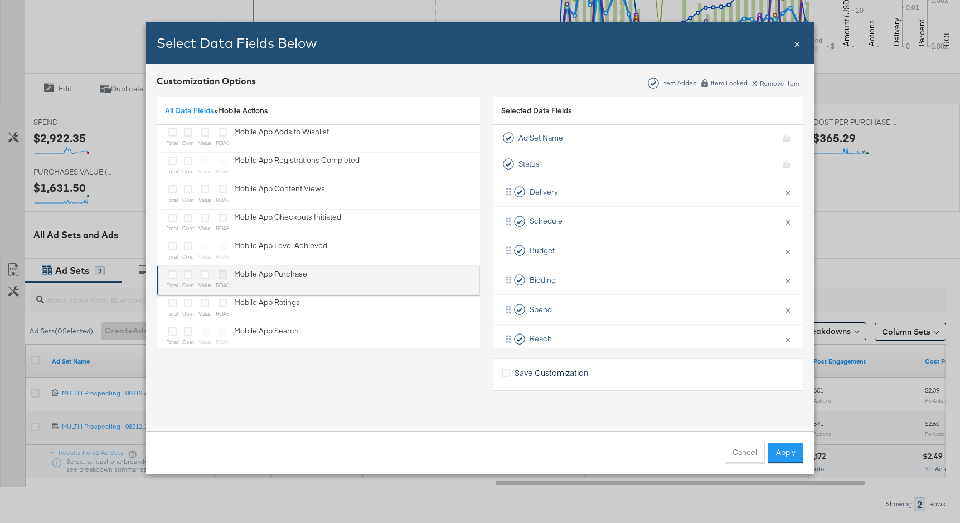
click at [222, 276] on icon "Bulk Add Locations Modal" at bounding box center [223, 274] width 8 height 8
click at [0, 0] on input "Bulk Add Locations Modal" at bounding box center [0, 0] width 0 height 0
click at [222, 276] on icon "Bulk Add Locations Modal" at bounding box center [223, 274] width 8 height 8
click at [0, 0] on input "Bulk Add Locations Modal" at bounding box center [0, 0] width 0 height 0
click at [210, 276] on div "Bulk Add Locations Modal" at bounding box center [205, 275] width 13 height 13
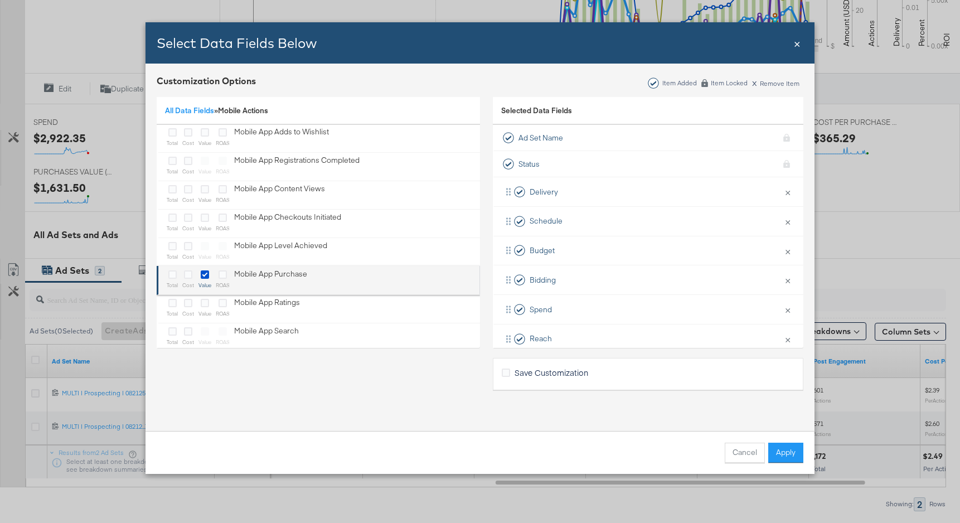
click at [217, 275] on div "Bulk Add Locations Modal" at bounding box center [223, 275] width 14 height 13
click at [195, 278] on div "total cost value ROAS Mobile App Purchase" at bounding box center [237, 280] width 141 height 23
click at [184, 278] on icon "Bulk Add Locations Modal" at bounding box center [188, 274] width 8 height 8
click at [0, 0] on input "Bulk Add Locations Modal" at bounding box center [0, 0] width 0 height 0
click at [175, 278] on icon "Bulk Add Locations Modal" at bounding box center [172, 274] width 8 height 8
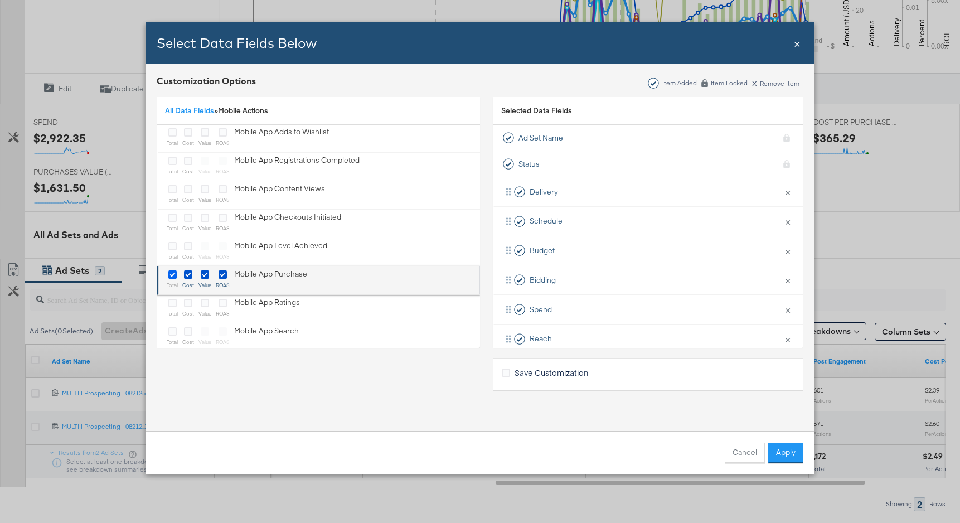
click at [0, 0] on input "Bulk Add Locations Modal" at bounding box center [0, 0] width 0 height 0
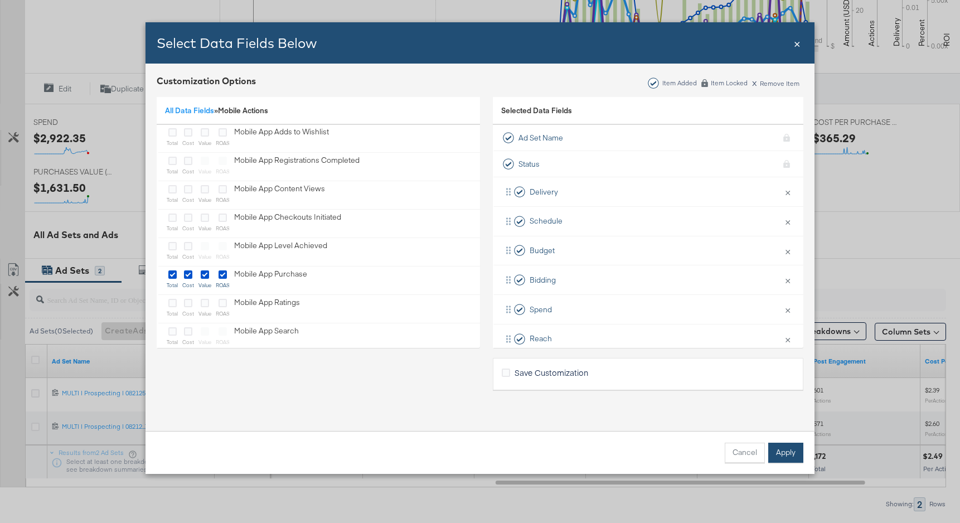
click at [793, 447] on button "Apply" at bounding box center [785, 453] width 35 height 20
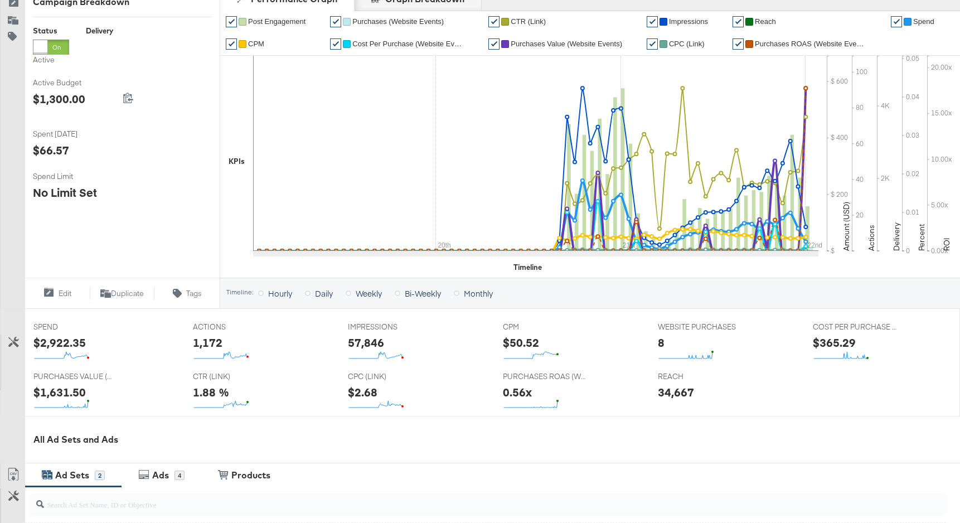
scroll to position [0, 0]
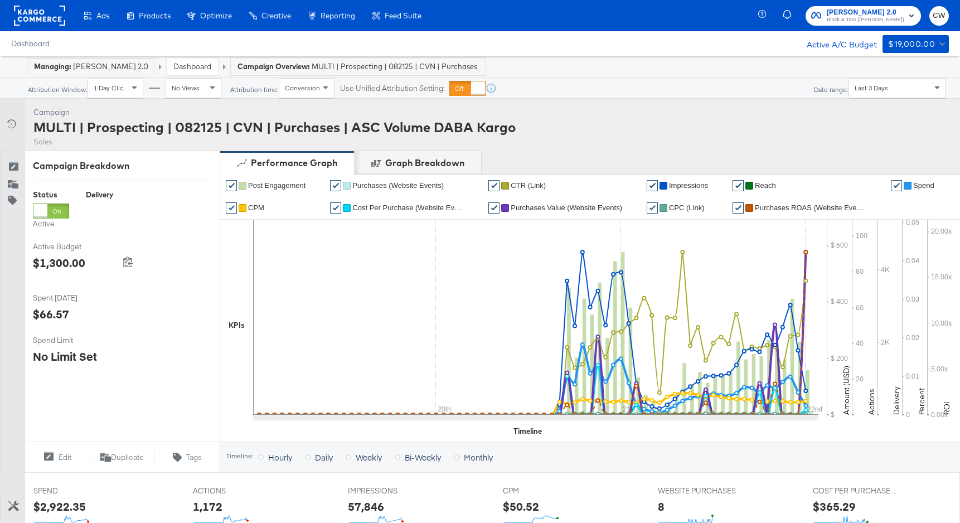
click at [197, 86] on span "No Views" at bounding box center [186, 88] width 28 height 8
click at [118, 87] on span "1 Day Clicks" at bounding box center [112, 88] width 36 height 8
click at [120, 80] on div "7 Day Clicks" at bounding box center [115, 88] width 55 height 19
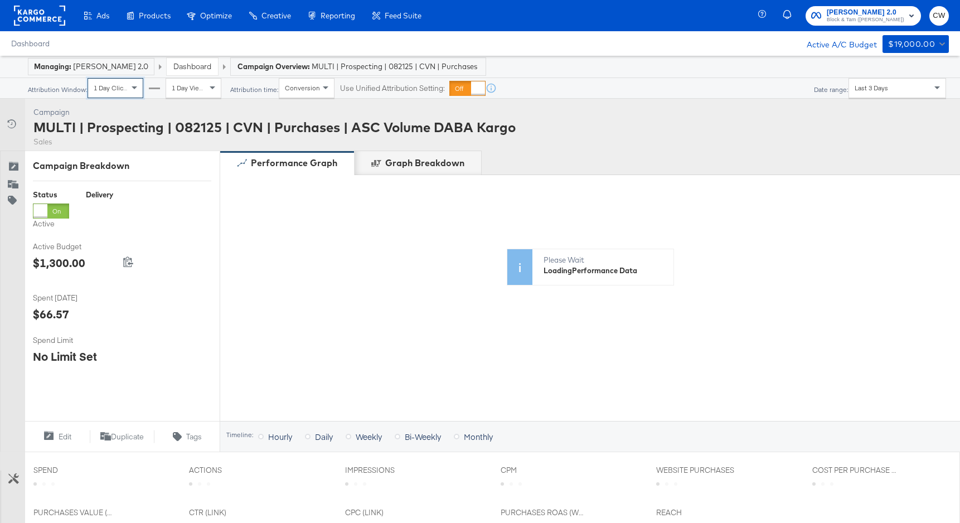
click at [191, 90] on span "1 Day Views" at bounding box center [190, 88] width 36 height 8
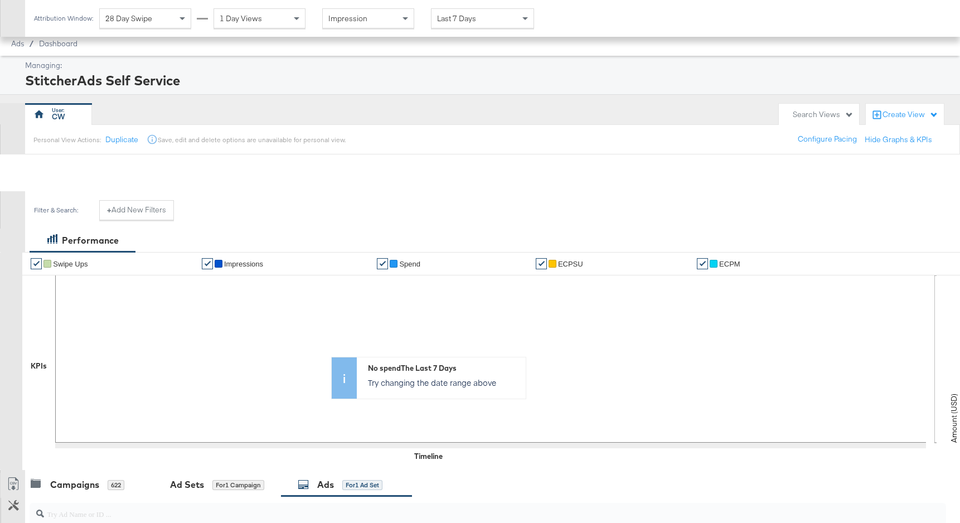
scroll to position [218, 0]
